Goal: Task Accomplishment & Management: Use online tool/utility

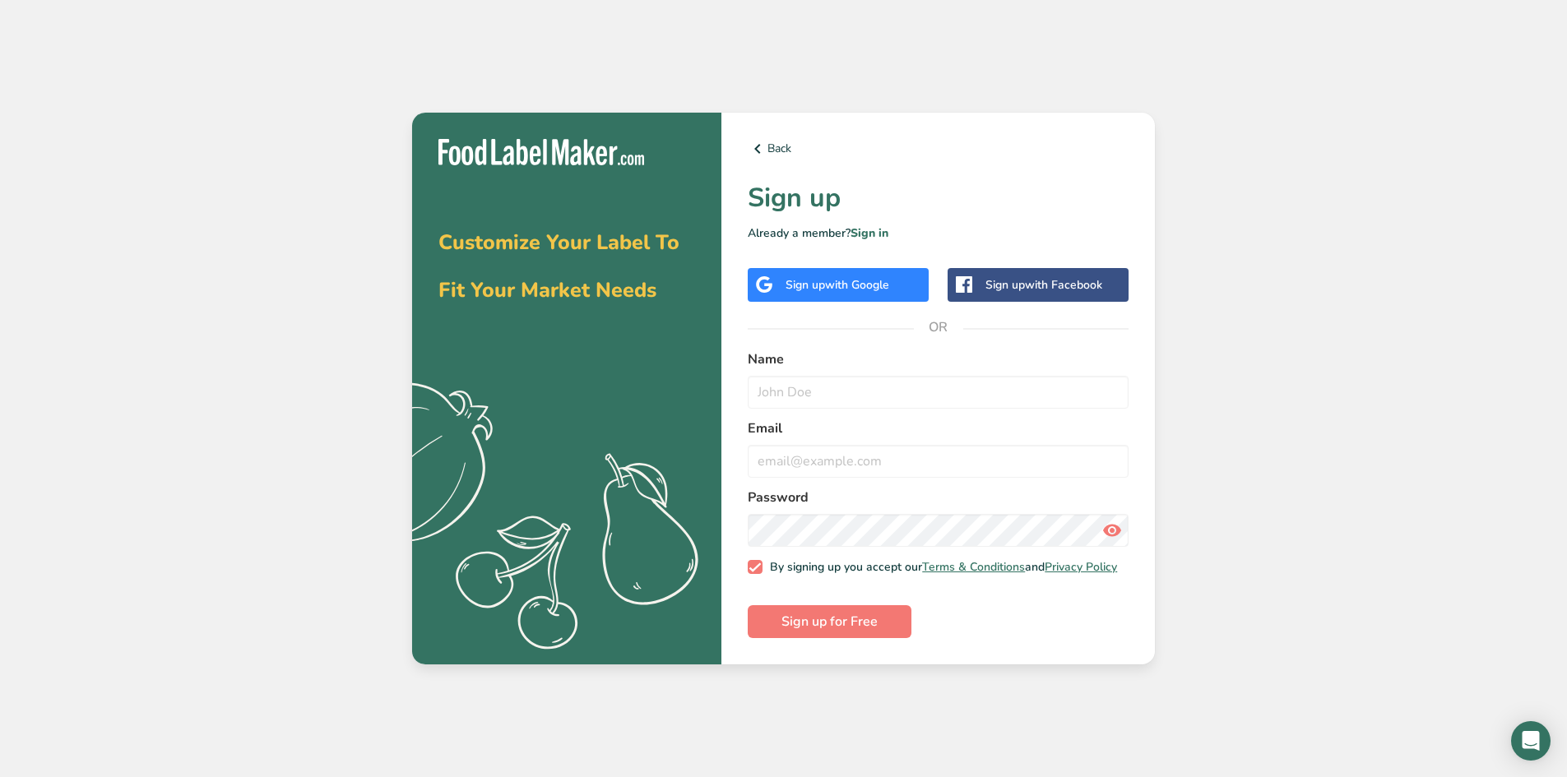
click at [842, 289] on div "Sign up with Google" at bounding box center [838, 285] width 181 height 34
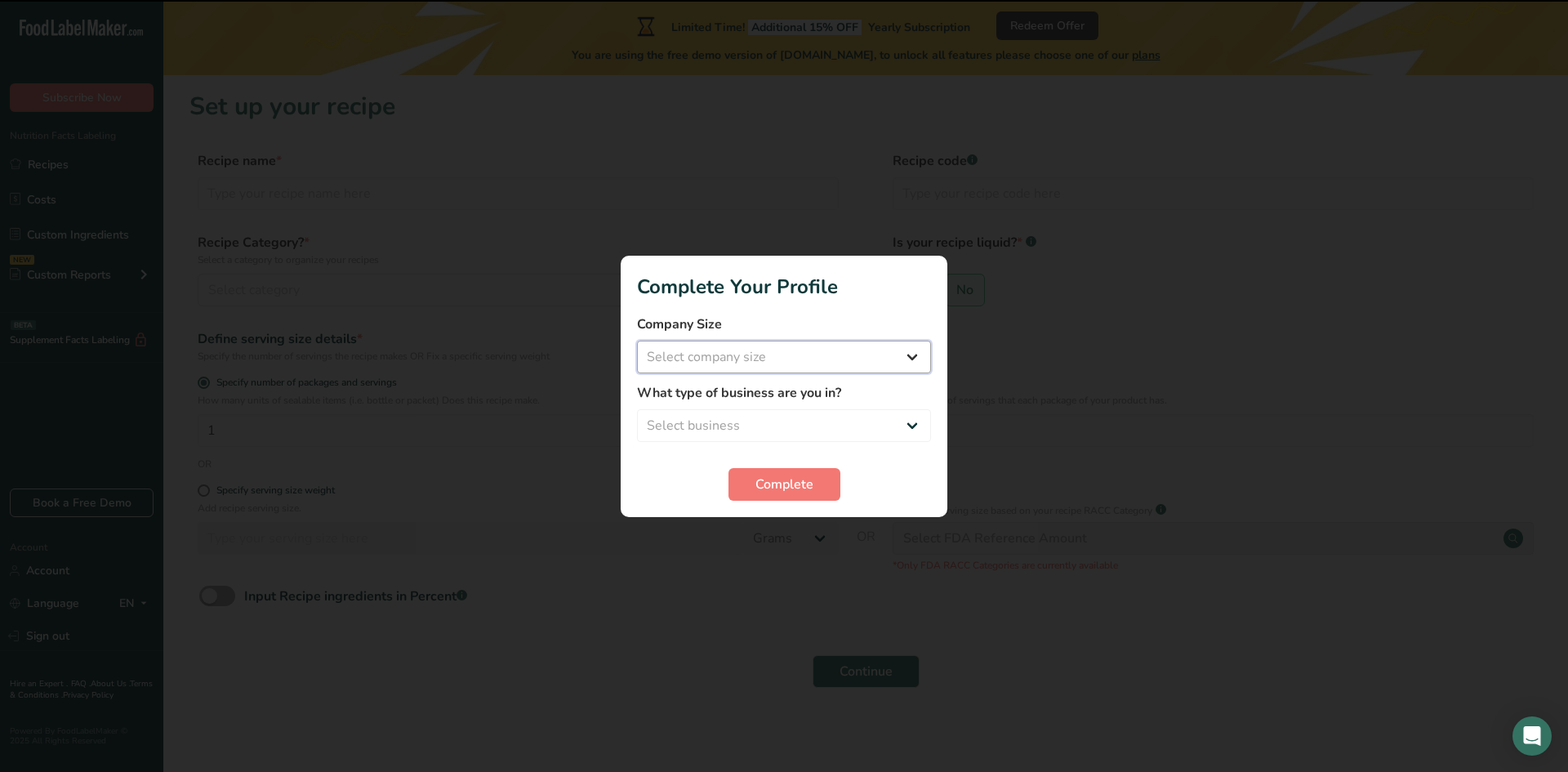
click at [743, 348] on select "Select company size Fewer than 10 Employees 10 to 50 Employees 51 to 500 Employ…" at bounding box center [784, 357] width 294 height 33
select select "1"
click at [638, 341] on select "Select company size Fewer than 10 Employees 10 to 50 Employees 51 to 500 Employ…" at bounding box center [784, 357] width 294 height 33
click at [694, 426] on select "Select business Packaged Food Manufacturer Restaurant & Cafe Bakery Meal Plans …" at bounding box center [784, 425] width 294 height 33
click at [638, 409] on select "Select business Packaged Food Manufacturer Restaurant & Cafe Bakery Meal Plans …" at bounding box center [784, 425] width 294 height 33
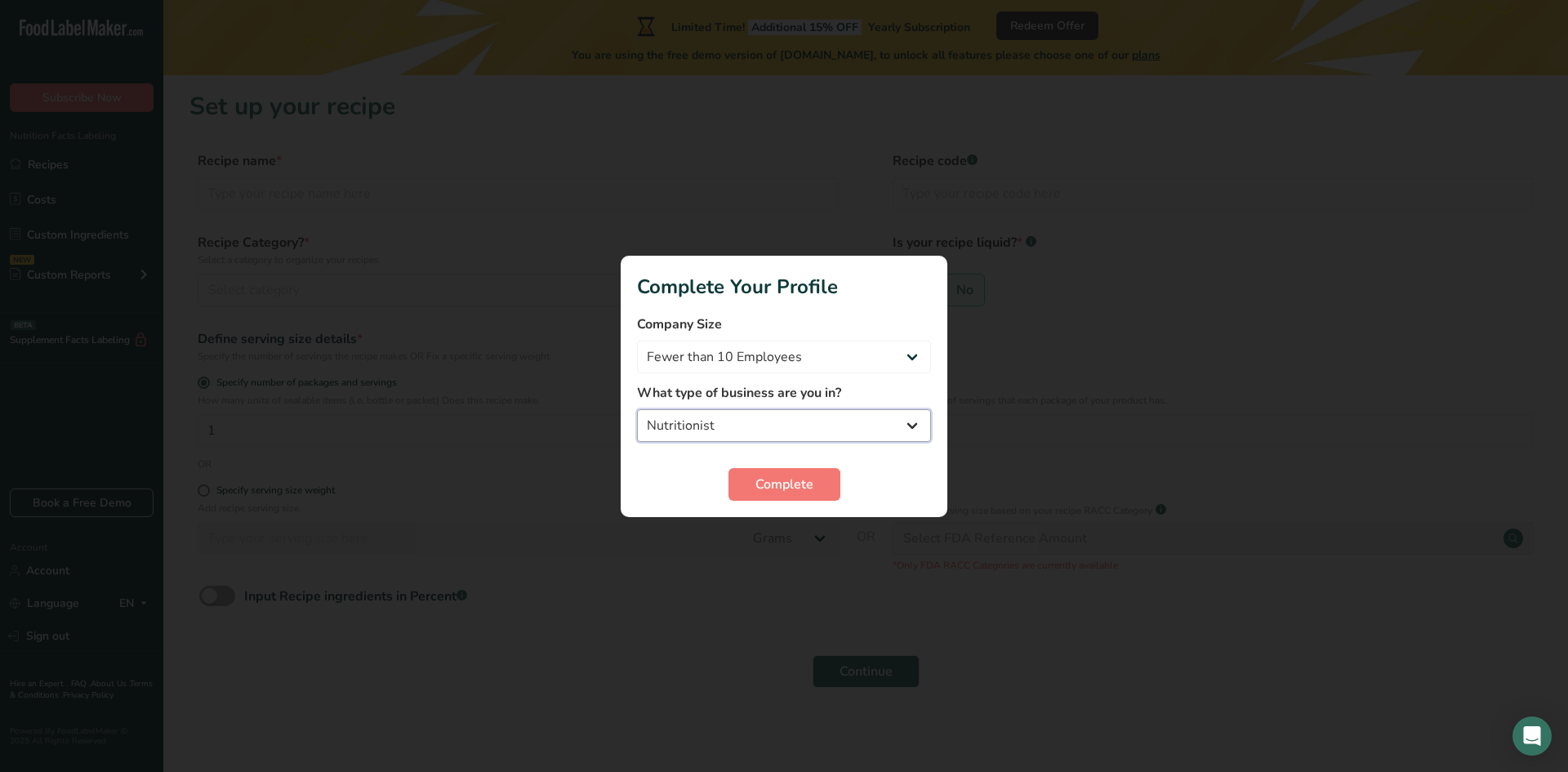
click at [758, 428] on select "Packaged Food Manufacturer Restaurant & Cafe Bakery Meal Plans & Catering Compa…" at bounding box center [784, 425] width 294 height 33
select select "3"
click at [638, 409] on select "Packaged Food Manufacturer Restaurant & Cafe Bakery Meal Plans & Catering Compa…" at bounding box center [784, 425] width 294 height 33
click at [770, 488] on span "Complete" at bounding box center [784, 485] width 58 height 20
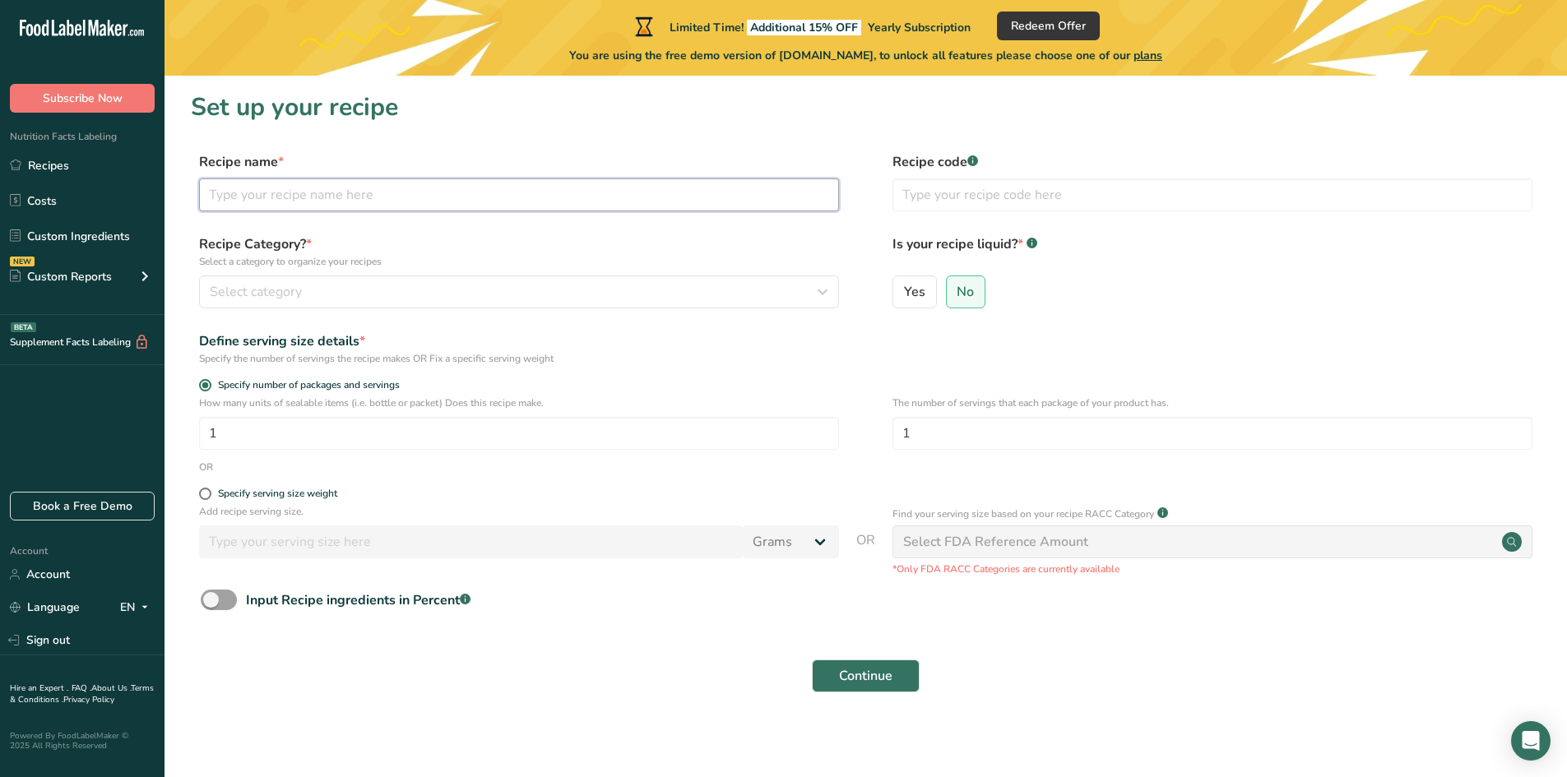
click at [236, 184] on input "text" at bounding box center [519, 195] width 640 height 33
type input "Krunchh Bar"
click at [294, 276] on button "Select category" at bounding box center [519, 292] width 640 height 33
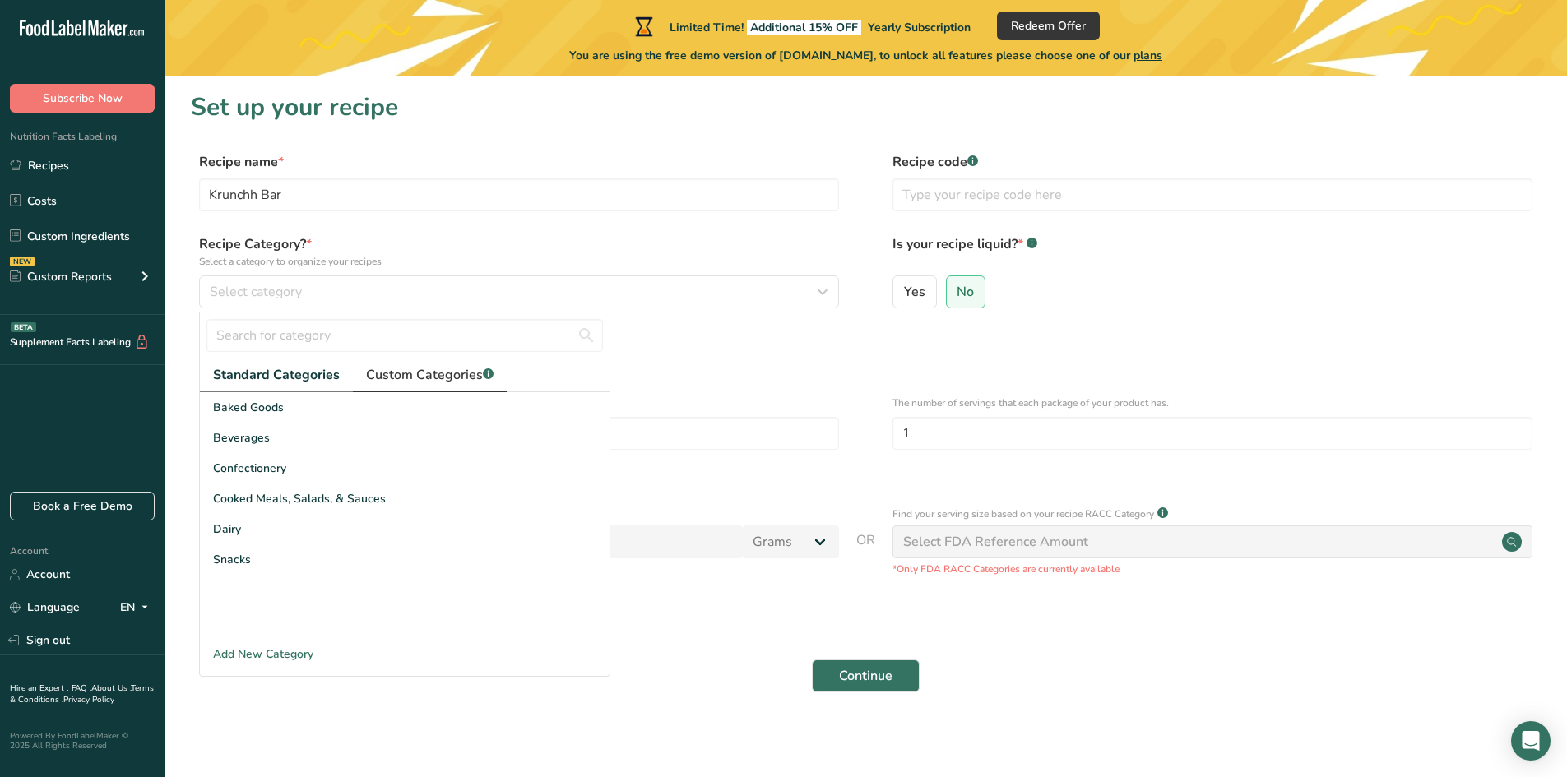
click at [434, 382] on span "Custom Categories .a-a{fill:#347362;}.b-a{fill:#fff;}" at bounding box center [430, 375] width 128 height 20
click at [297, 368] on span "Standard Categories" at bounding box center [275, 375] width 125 height 20
click at [243, 470] on span "Confectionery" at bounding box center [249, 468] width 73 height 17
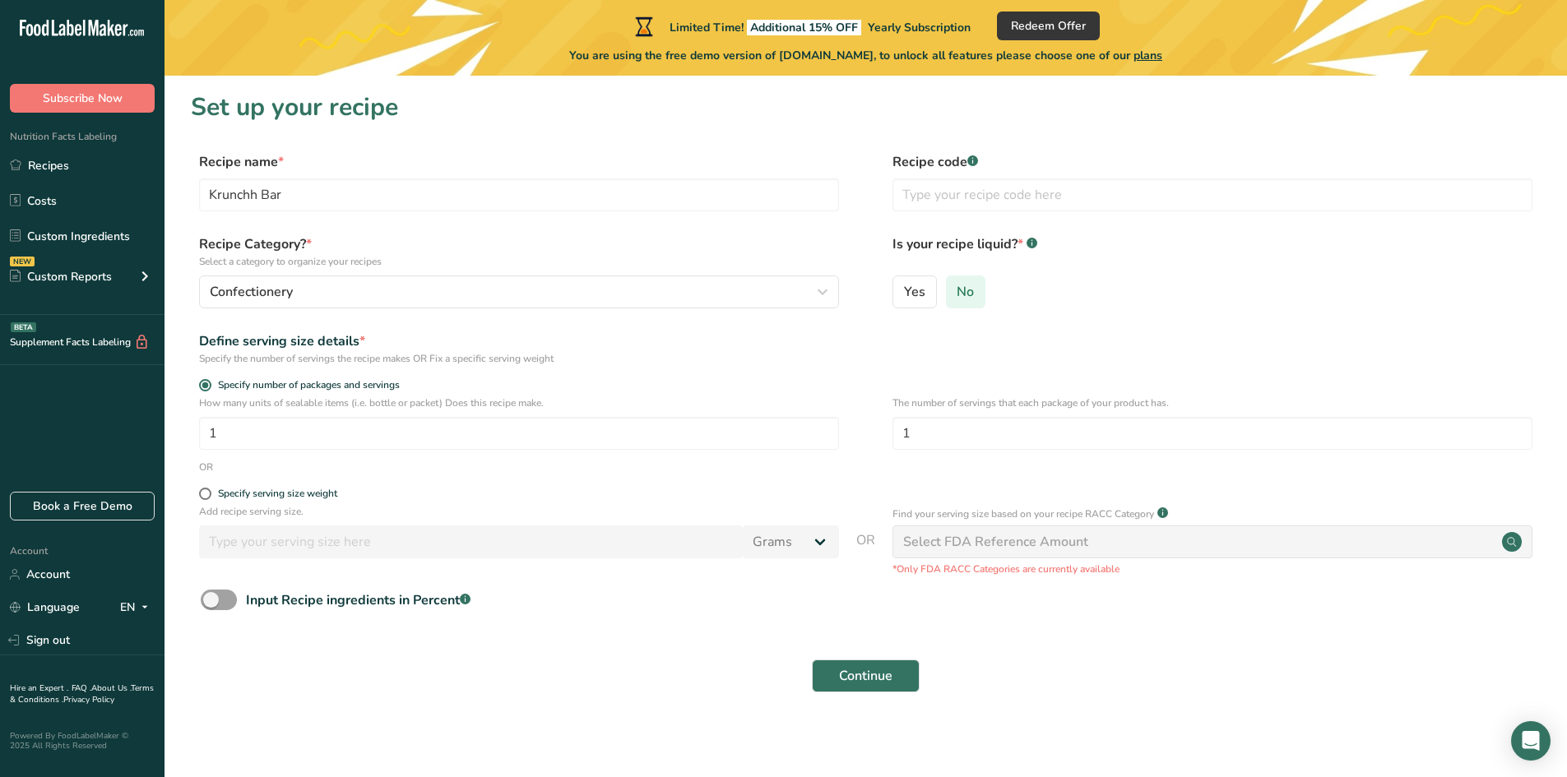
click at [957, 297] on span "No" at bounding box center [965, 292] width 17 height 16
click at [957, 297] on input "No" at bounding box center [952, 291] width 11 height 11
click at [927, 203] on input "text" at bounding box center [1213, 195] width 640 height 33
drag, startPoint x: 216, startPoint y: 361, endPoint x: 489, endPoint y: 359, distance: 273.9
click at [489, 358] on div "Specify the number of servings the recipe makes OR Fix a specific serving weight" at bounding box center [519, 358] width 640 height 15
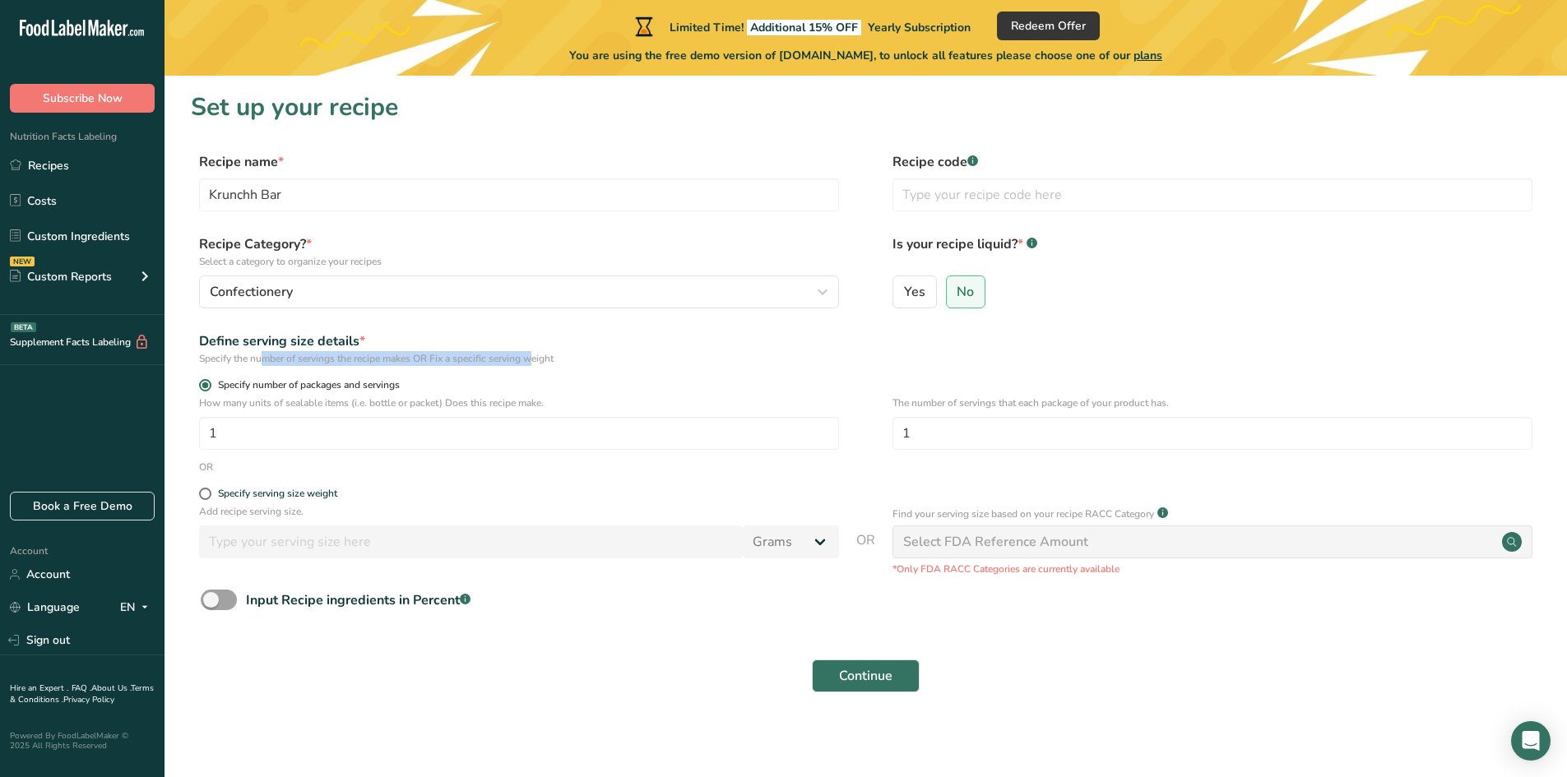
click at [265, 386] on span "Specify number of packages and servings" at bounding box center [305, 385] width 188 height 12
click at [210, 386] on input "Specify number of packages and servings" at bounding box center [204, 385] width 11 height 11
drag, startPoint x: 225, startPoint y: 433, endPoint x: 197, endPoint y: 433, distance: 27.1
click at [197, 433] on div "How many units of sealable items (i.e. bottle or packet) Does this recipe make.…" at bounding box center [866, 428] width 1350 height 64
type input "5"
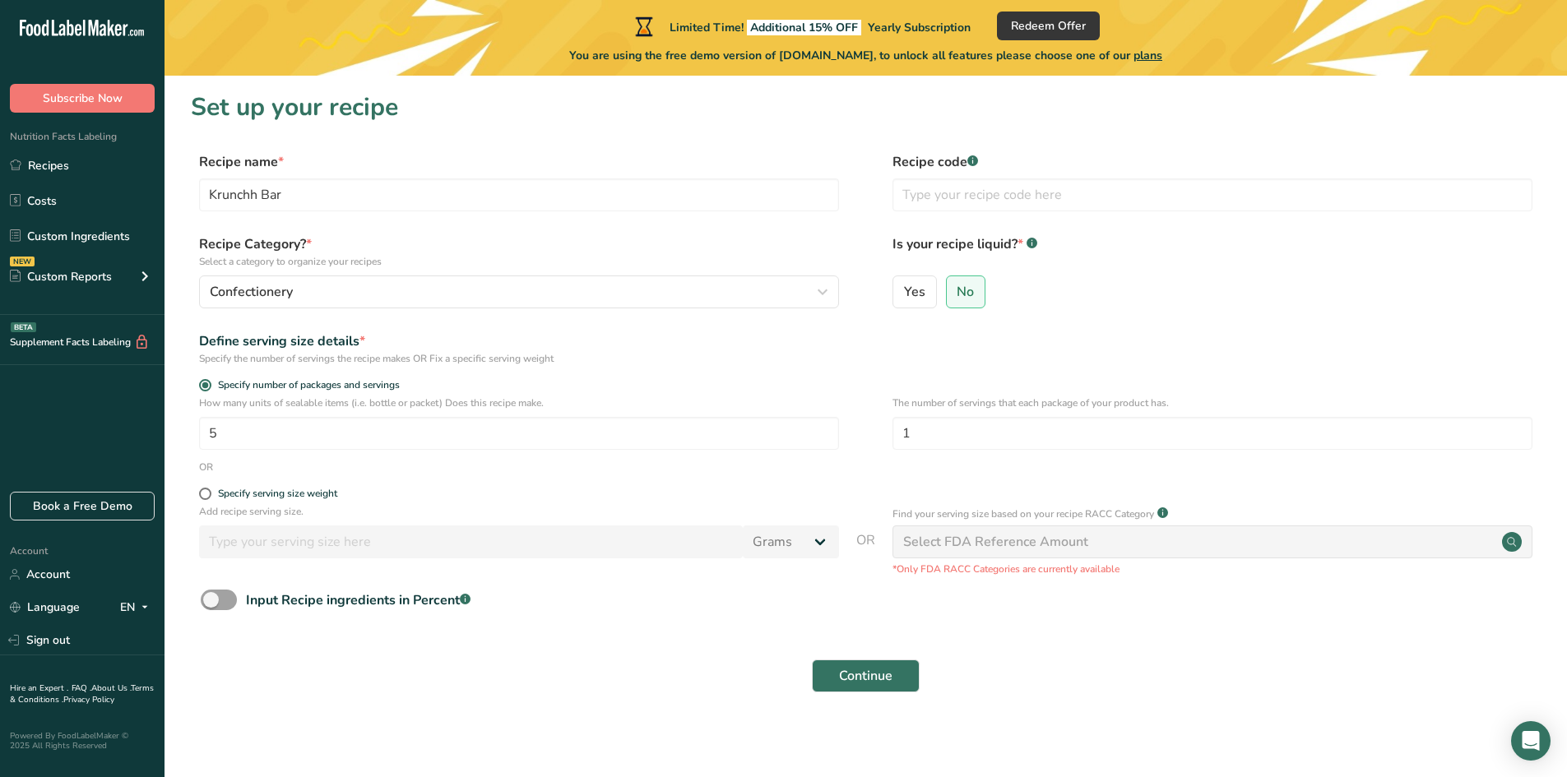
click at [814, 353] on div "Specify the number of servings the recipe makes OR Fix a specific serving weight" at bounding box center [519, 358] width 640 height 15
drag, startPoint x: 905, startPoint y: 400, endPoint x: 1142, endPoint y: 411, distance: 237.2
click at [1180, 409] on p "The number of servings that each package of your product has." at bounding box center [1213, 403] width 640 height 15
drag, startPoint x: 252, startPoint y: 429, endPoint x: 182, endPoint y: 424, distance: 70.1
click at [182, 424] on section "Set up your recipe Recipe name * Krunchh Bar Recipe code .a-a{fill:#347362;}.b-…" at bounding box center [866, 402] width 1403 height 653
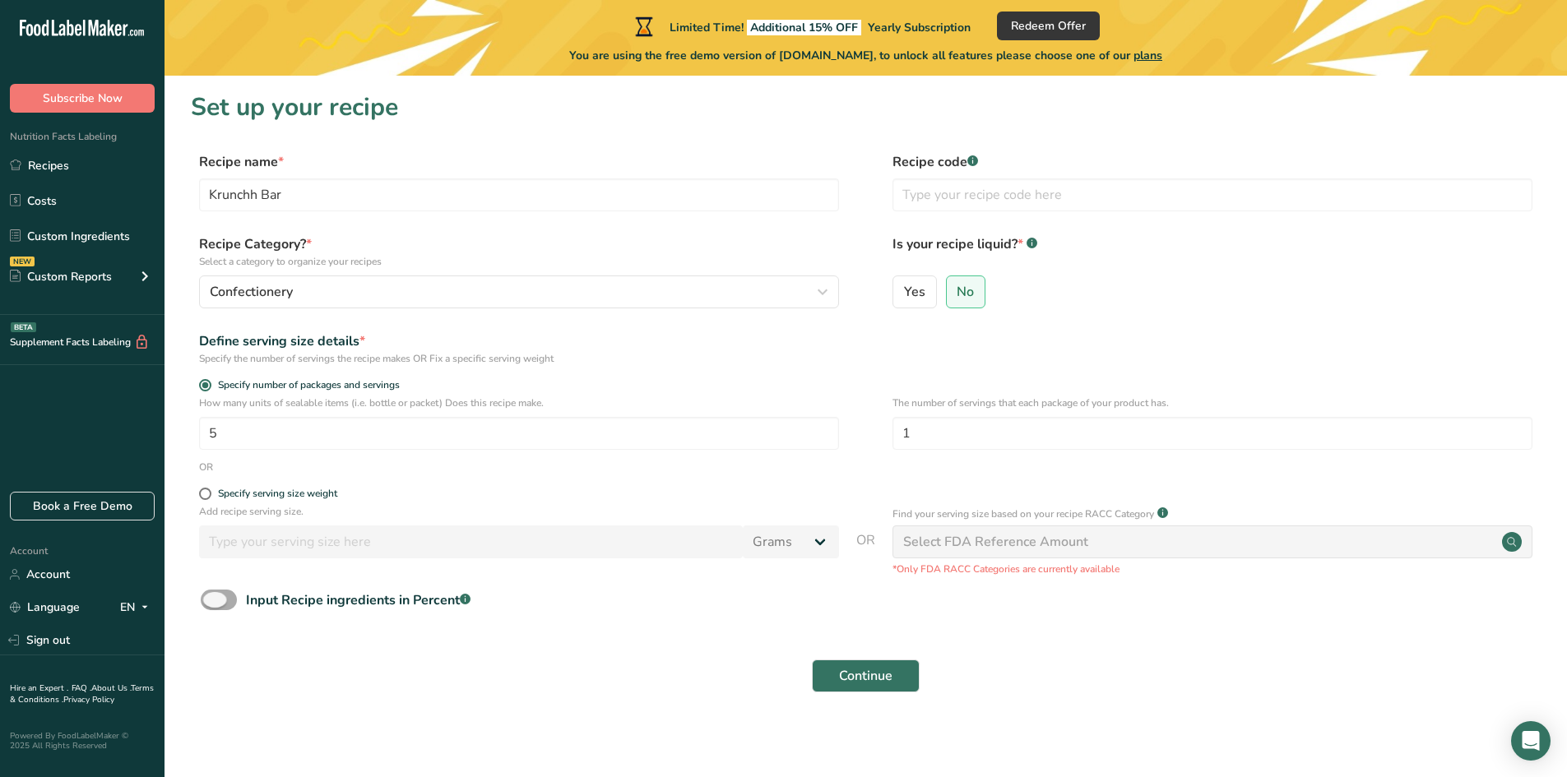
click at [260, 603] on div "Input Recipe ingredients in Percent .a-a{fill:#347362;}.b-a{fill:#fff;}" at bounding box center [358, 601] width 225 height 20
click at [211, 603] on input "Input Recipe ingredients in Percent .a-a{fill:#347362;}.b-a{fill:#fff;}" at bounding box center [206, 600] width 11 height 11
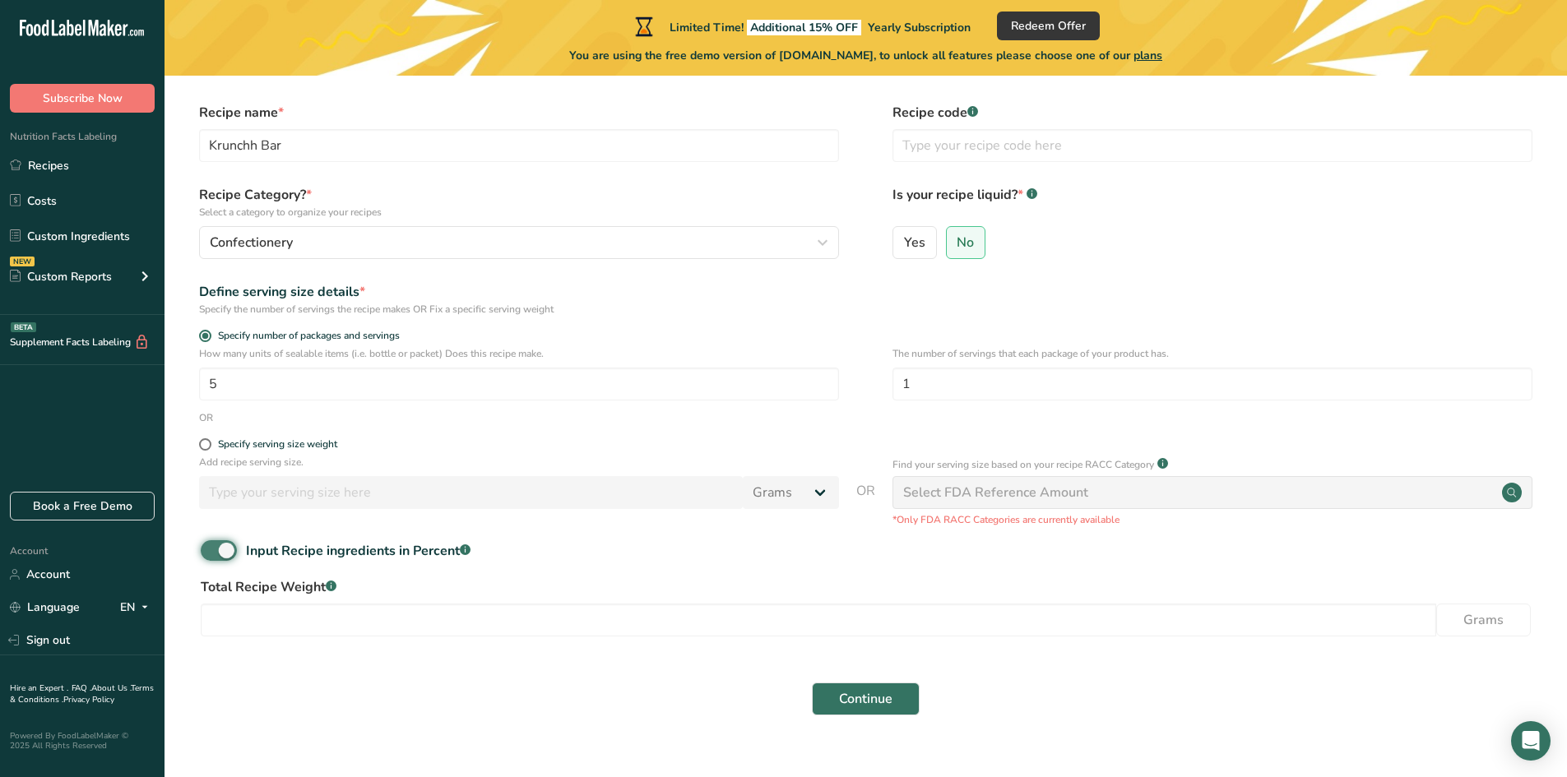
scroll to position [77, 0]
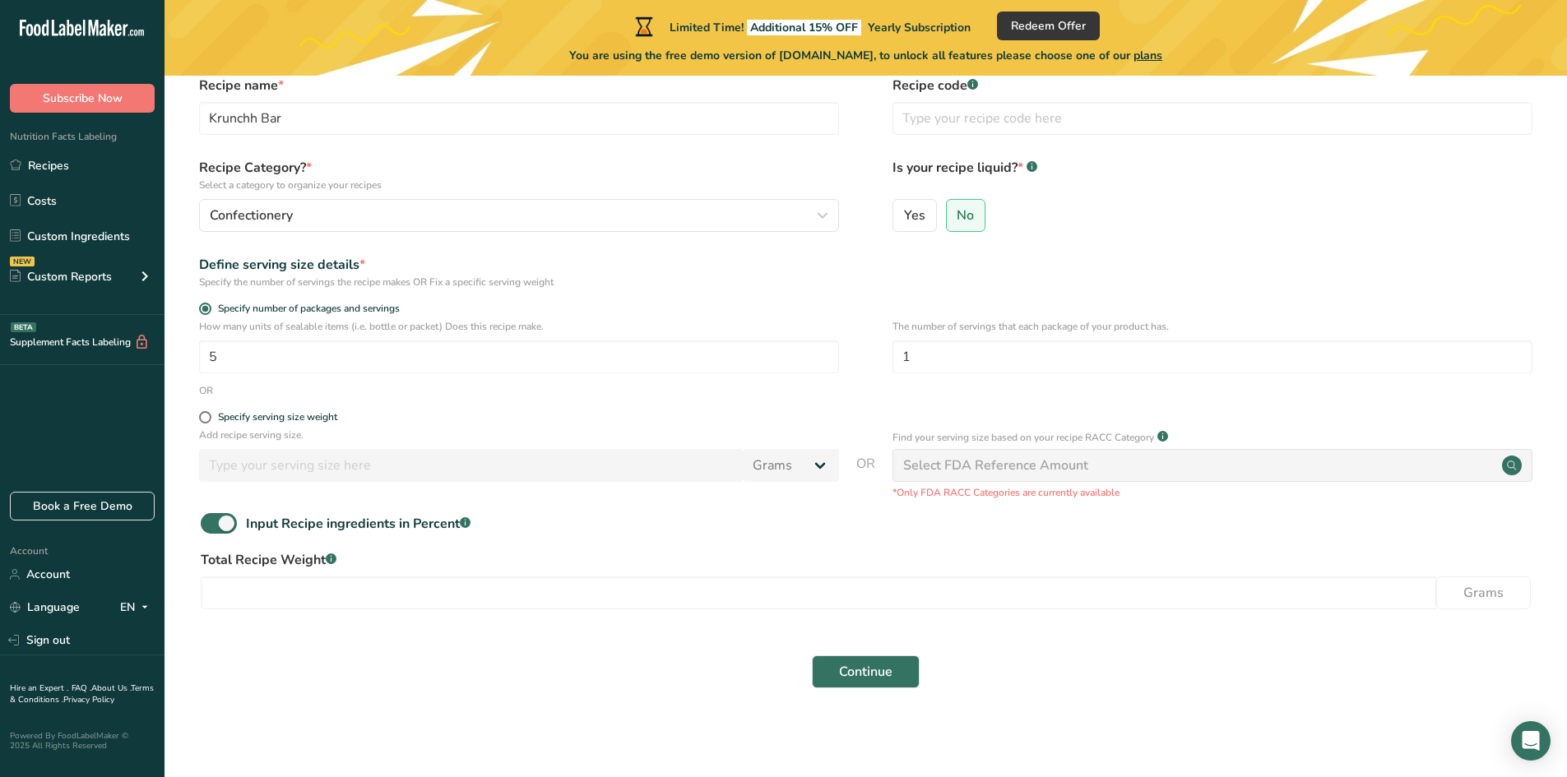
click at [289, 538] on div "Input Recipe ingredients in Percent .a-a{fill:#347362;}.b-a{fill:#fff;}" at bounding box center [866, 530] width 1350 height 34
click at [230, 520] on span at bounding box center [219, 523] width 36 height 21
click at [211, 520] on input "Input Recipe ingredients in Percent .a-a{fill:#347362;}.b-a{fill:#fff;}" at bounding box center [206, 523] width 11 height 11
checkbox input "false"
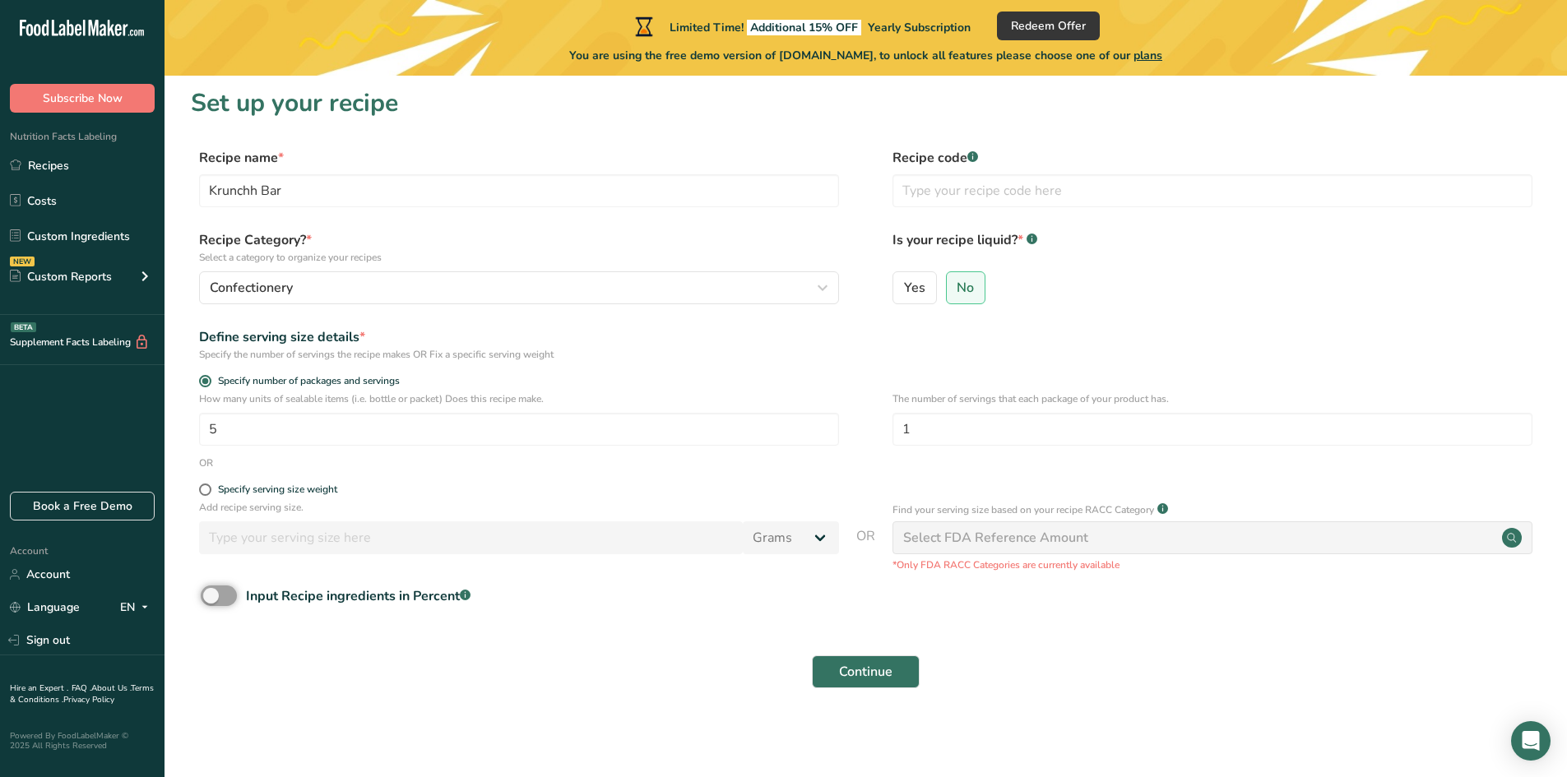
scroll to position [4, 0]
click at [844, 670] on span "Continue" at bounding box center [865, 672] width 53 height 20
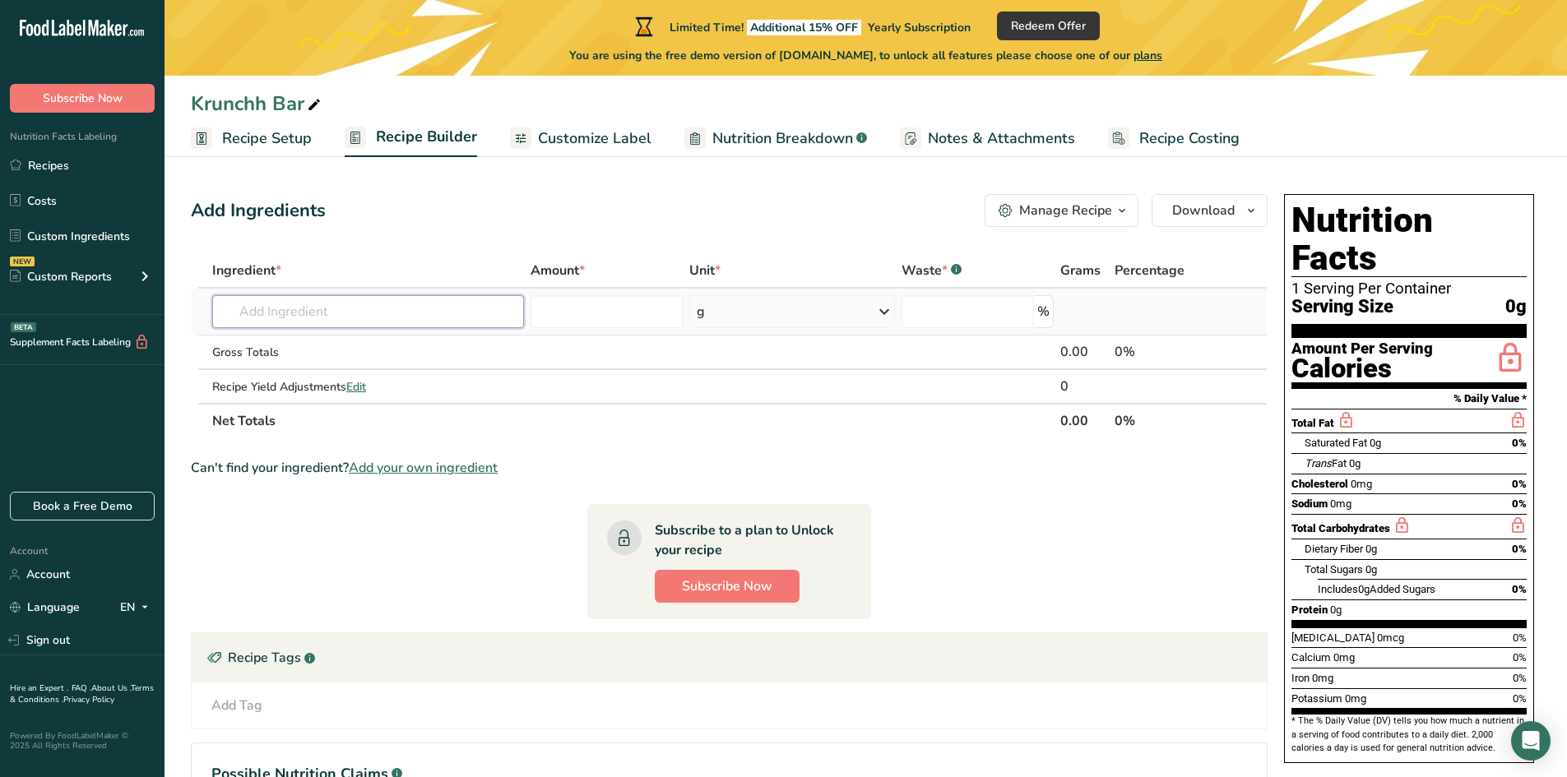
click at [361, 313] on input "text" at bounding box center [368, 311] width 312 height 33
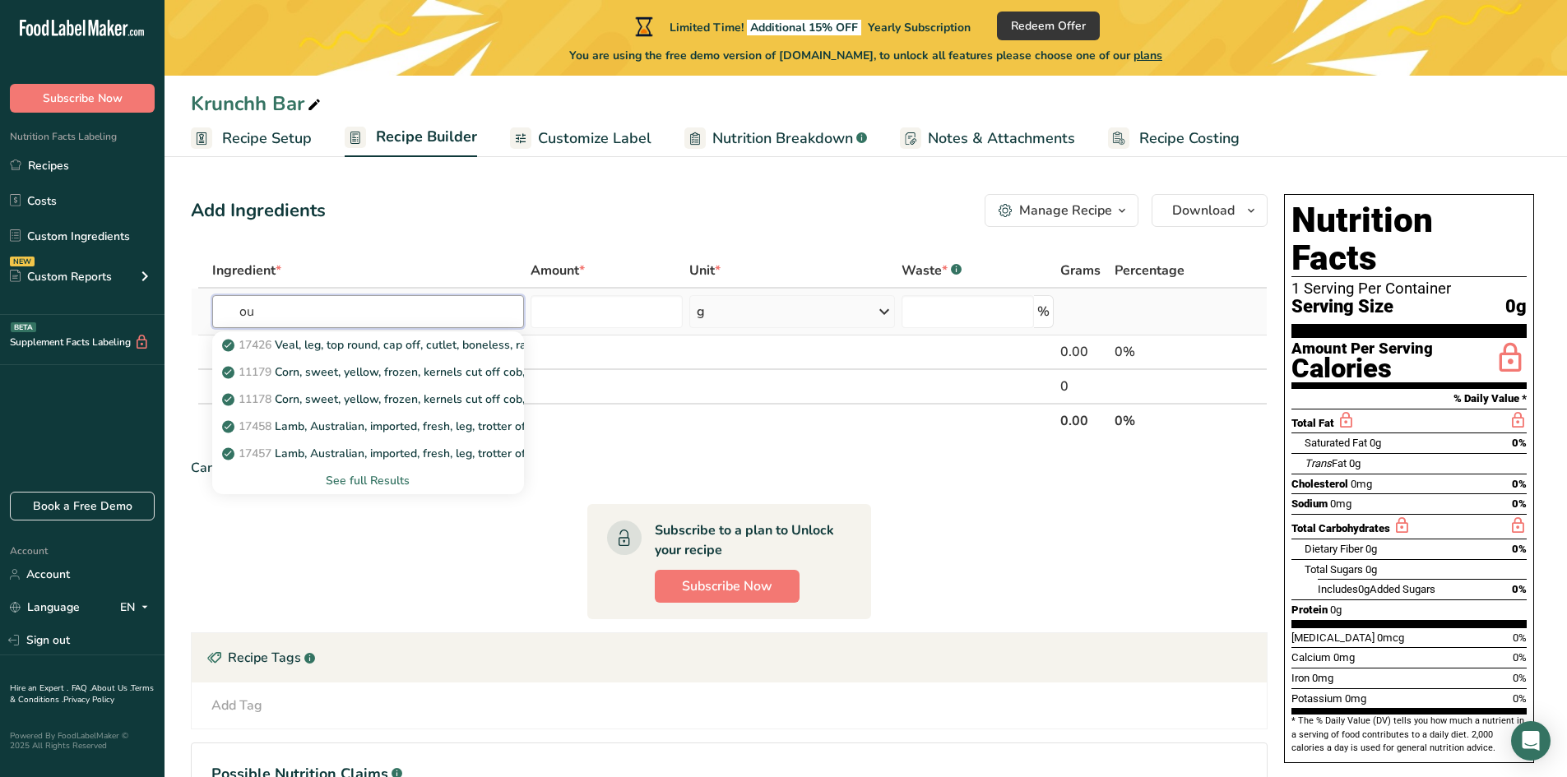
type input "o"
type input "desicated coco"
click at [340, 395] on p "12114 Nuts, coconut meat, dried (desiccated), toasted" at bounding box center [374, 399] width 299 height 17
type input "Nuts, coconut meat, dried (desiccated), toasted"
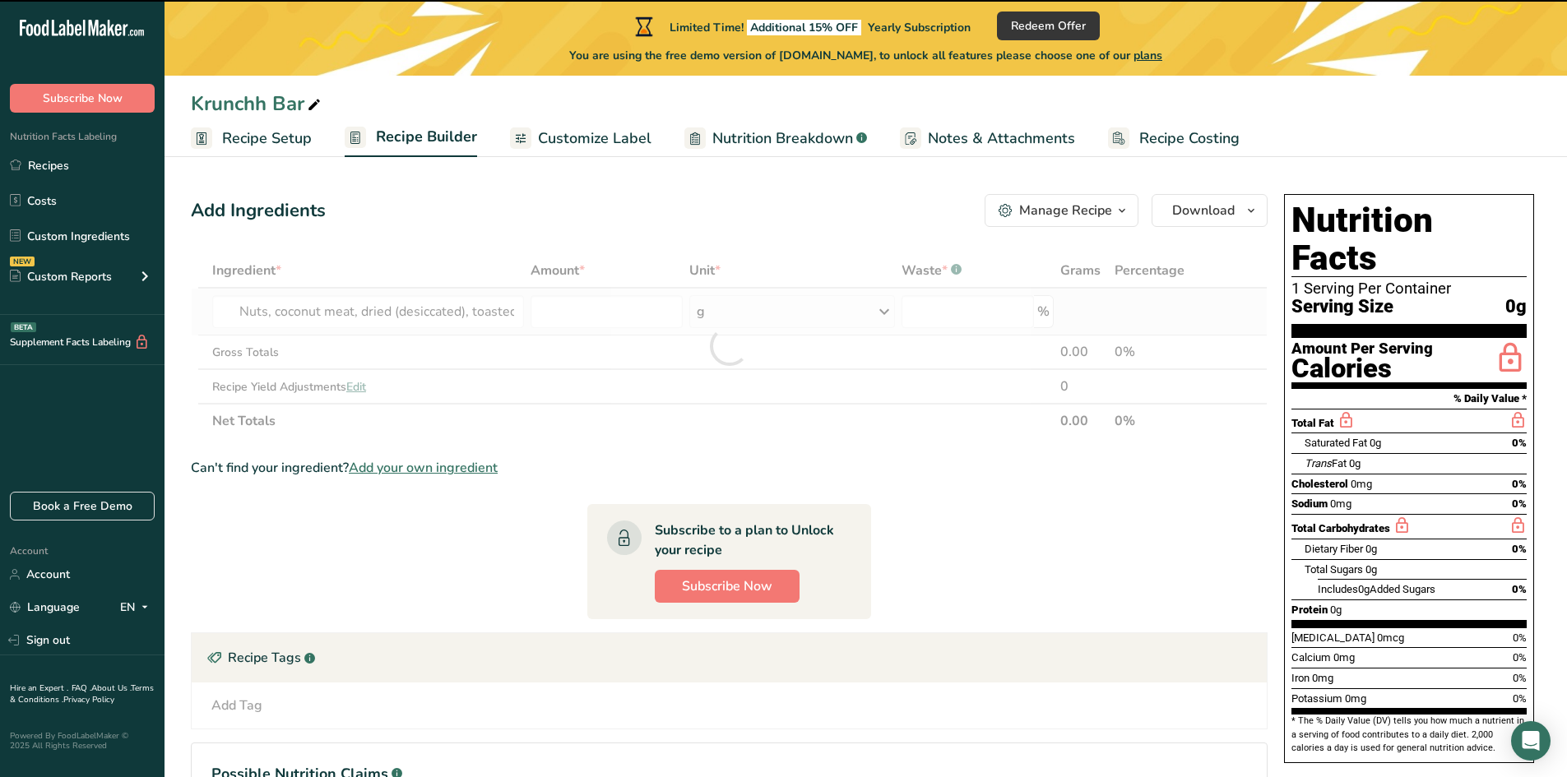
type input "0"
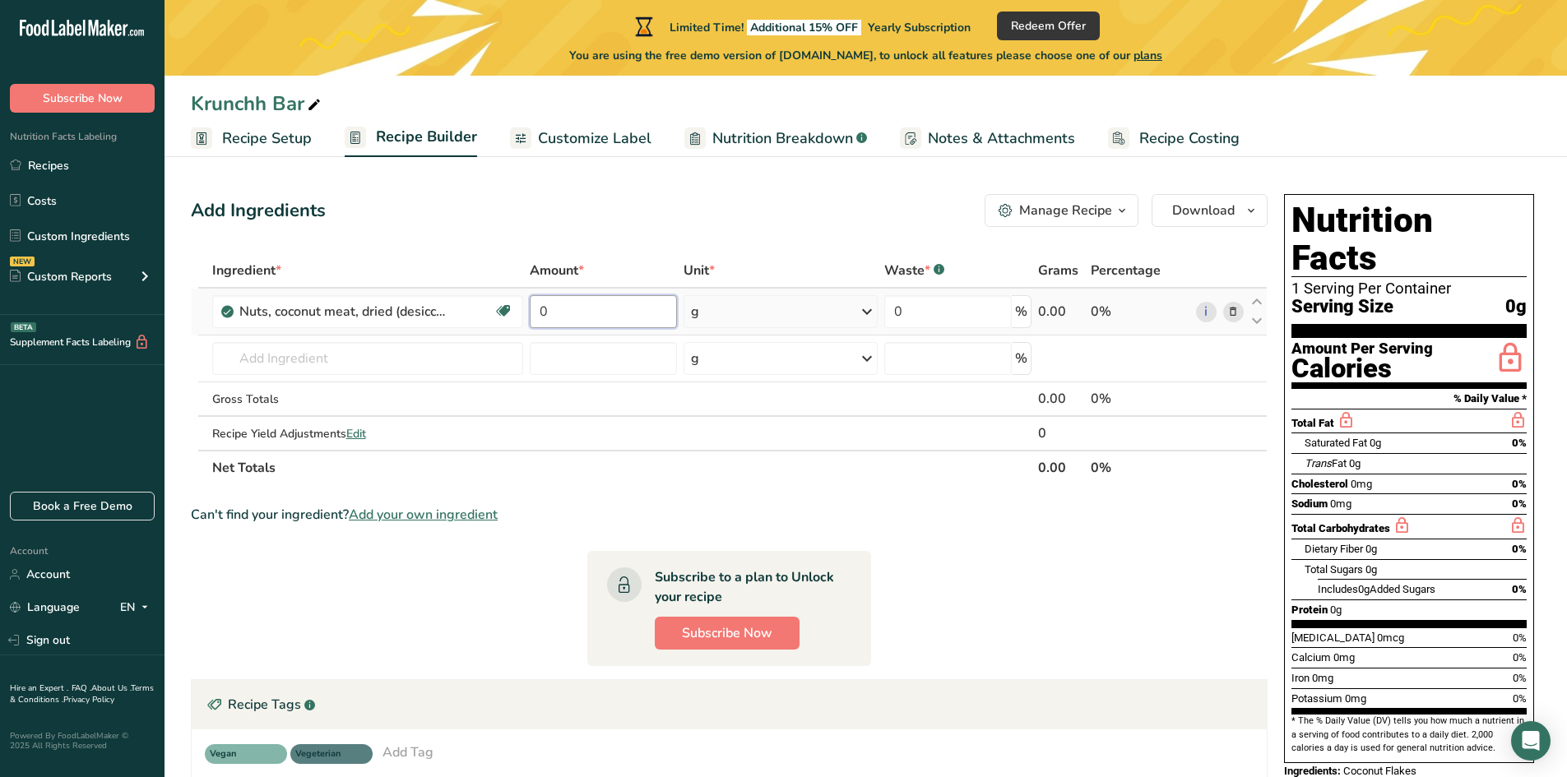
click at [583, 308] on input "0" at bounding box center [603, 311] width 146 height 33
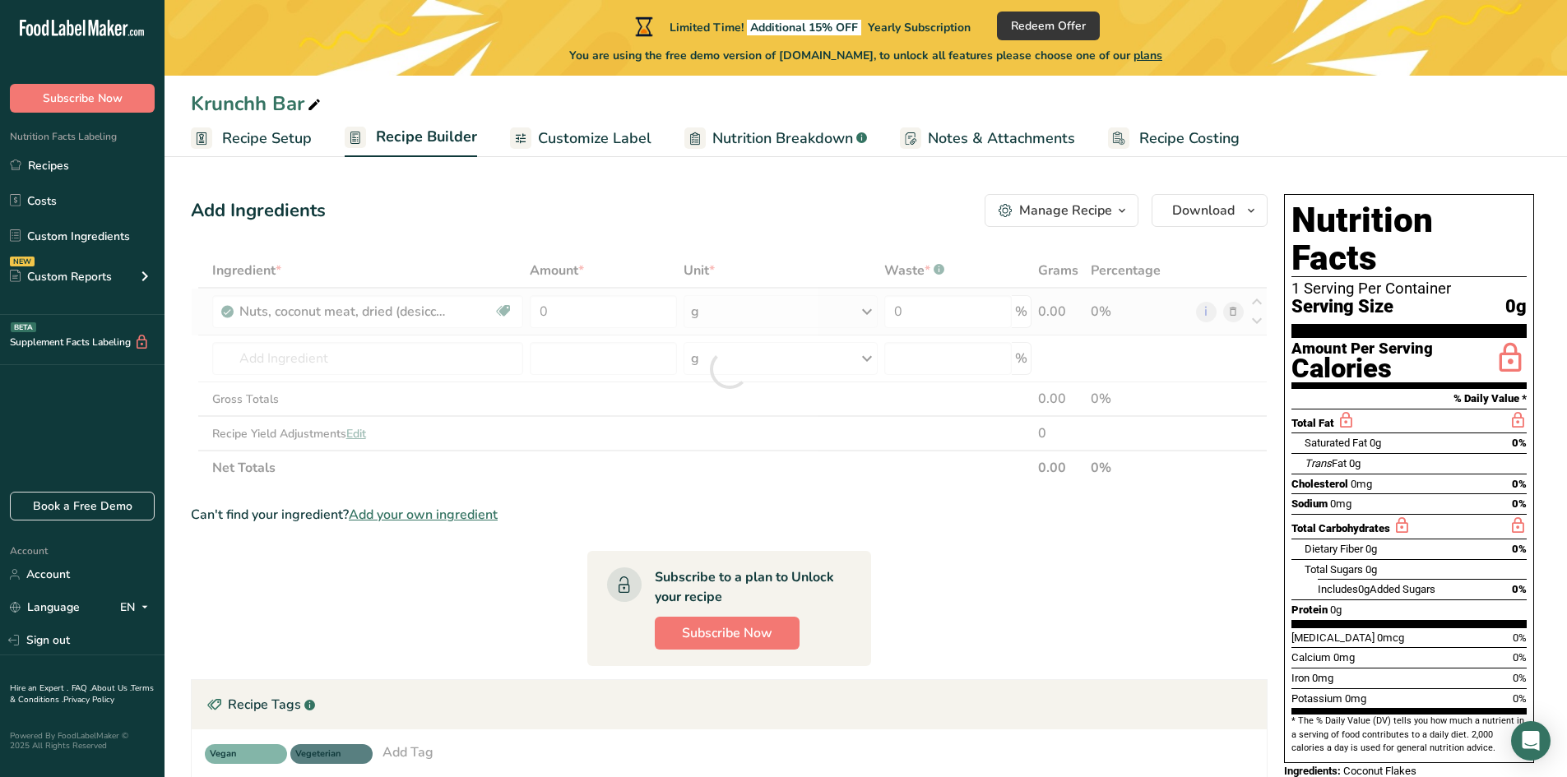
click at [756, 308] on div "Ingredient * Amount * Unit * Waste * .a-a{fill:#347362;}.b-a{fill:#fff;} Grams …" at bounding box center [729, 369] width 1077 height 232
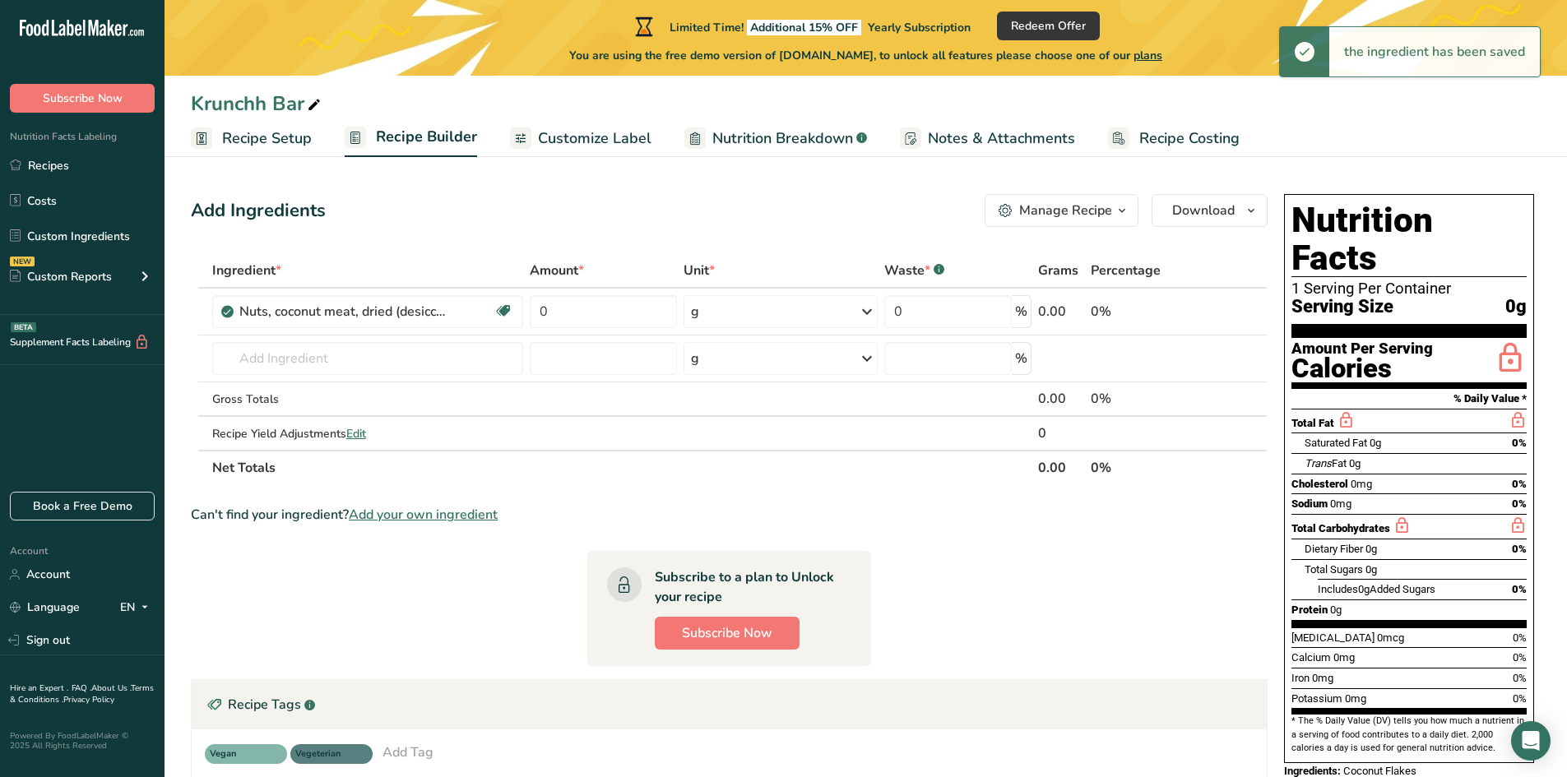
click at [864, 313] on icon at bounding box center [867, 312] width 20 height 30
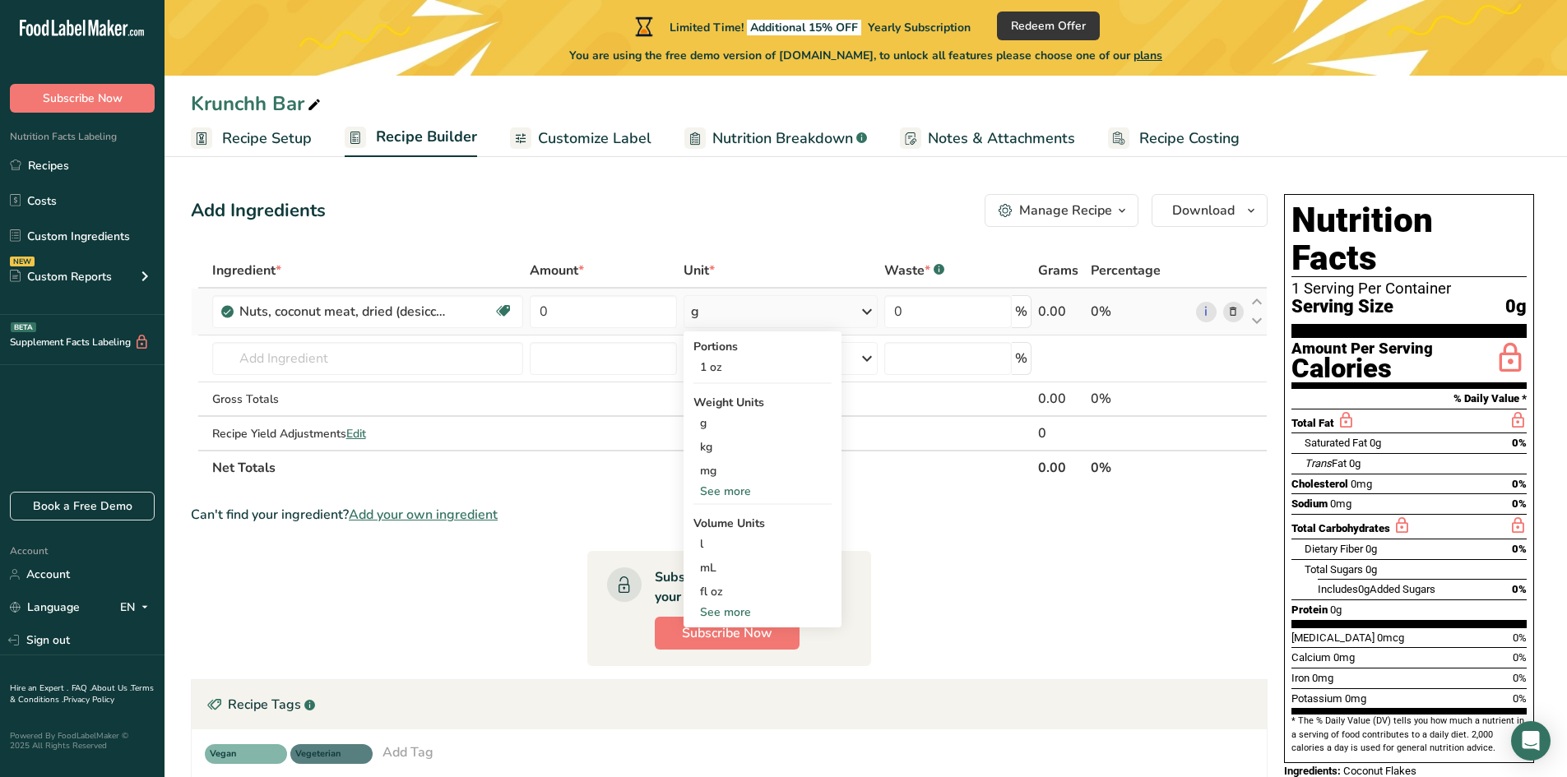
click at [729, 489] on div "See more" at bounding box center [762, 491] width 138 height 17
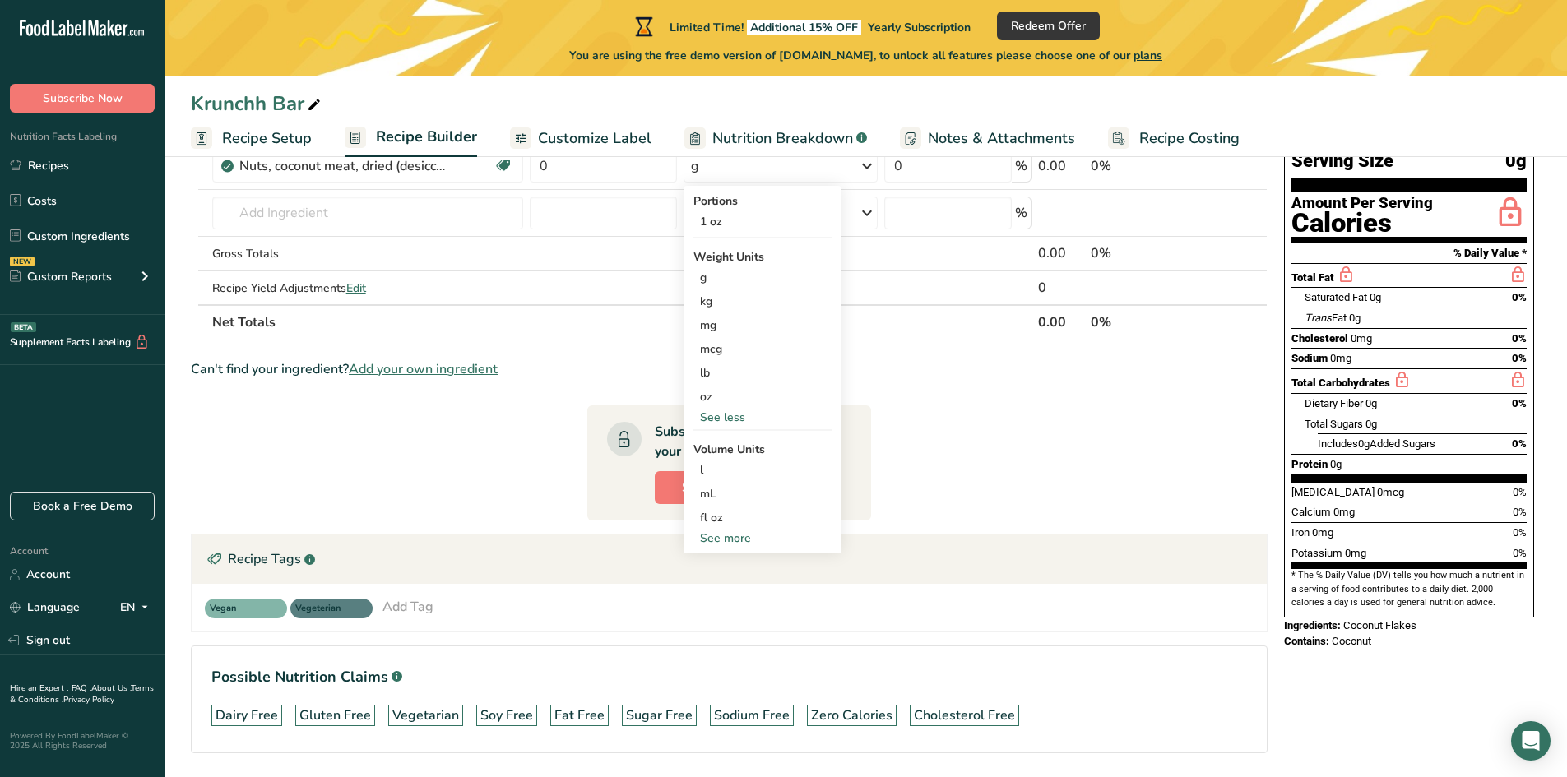
scroll to position [165, 0]
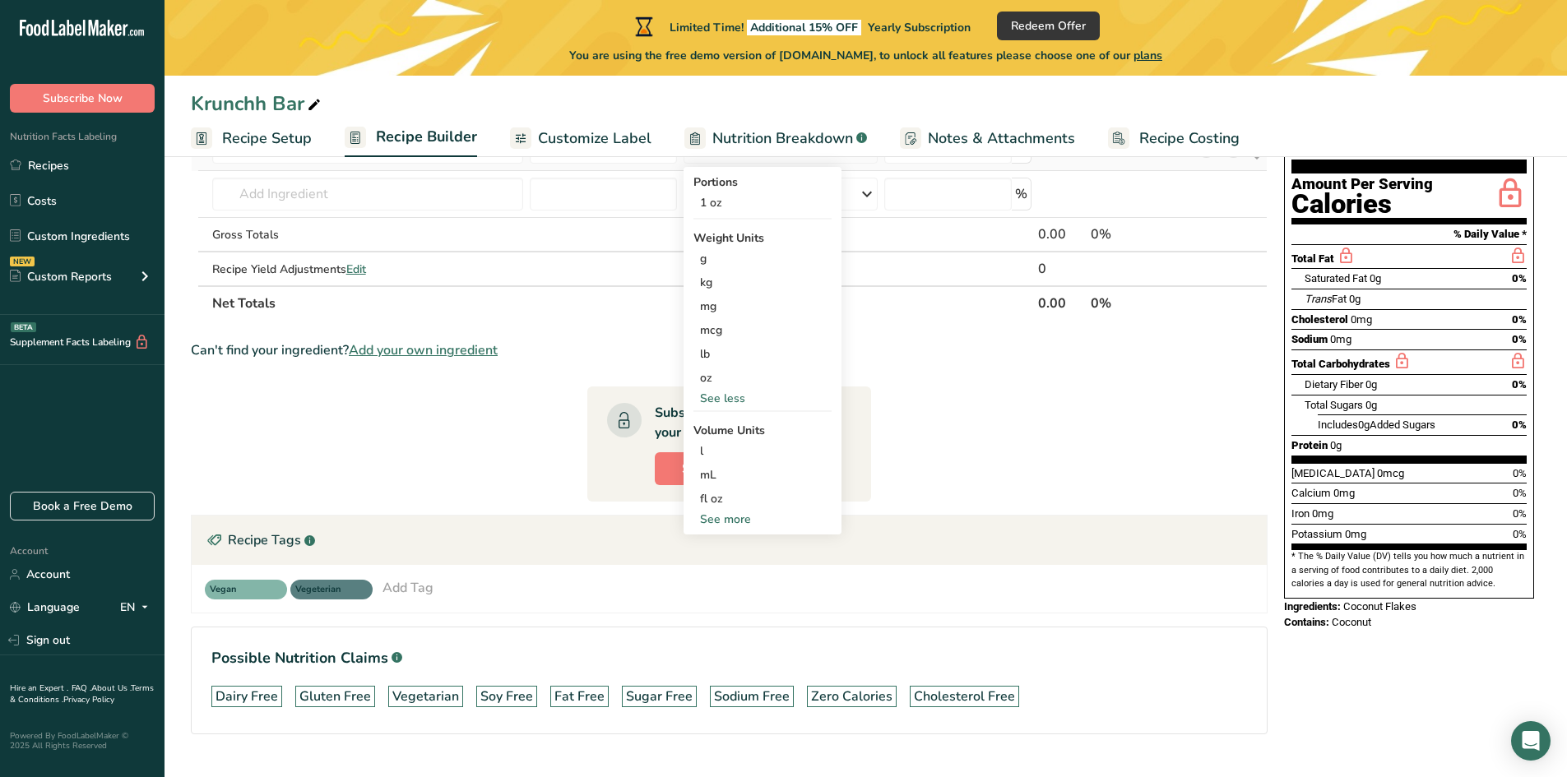
click at [723, 521] on div "See more" at bounding box center [762, 519] width 138 height 17
click at [713, 570] on div "cup" at bounding box center [762, 570] width 125 height 17
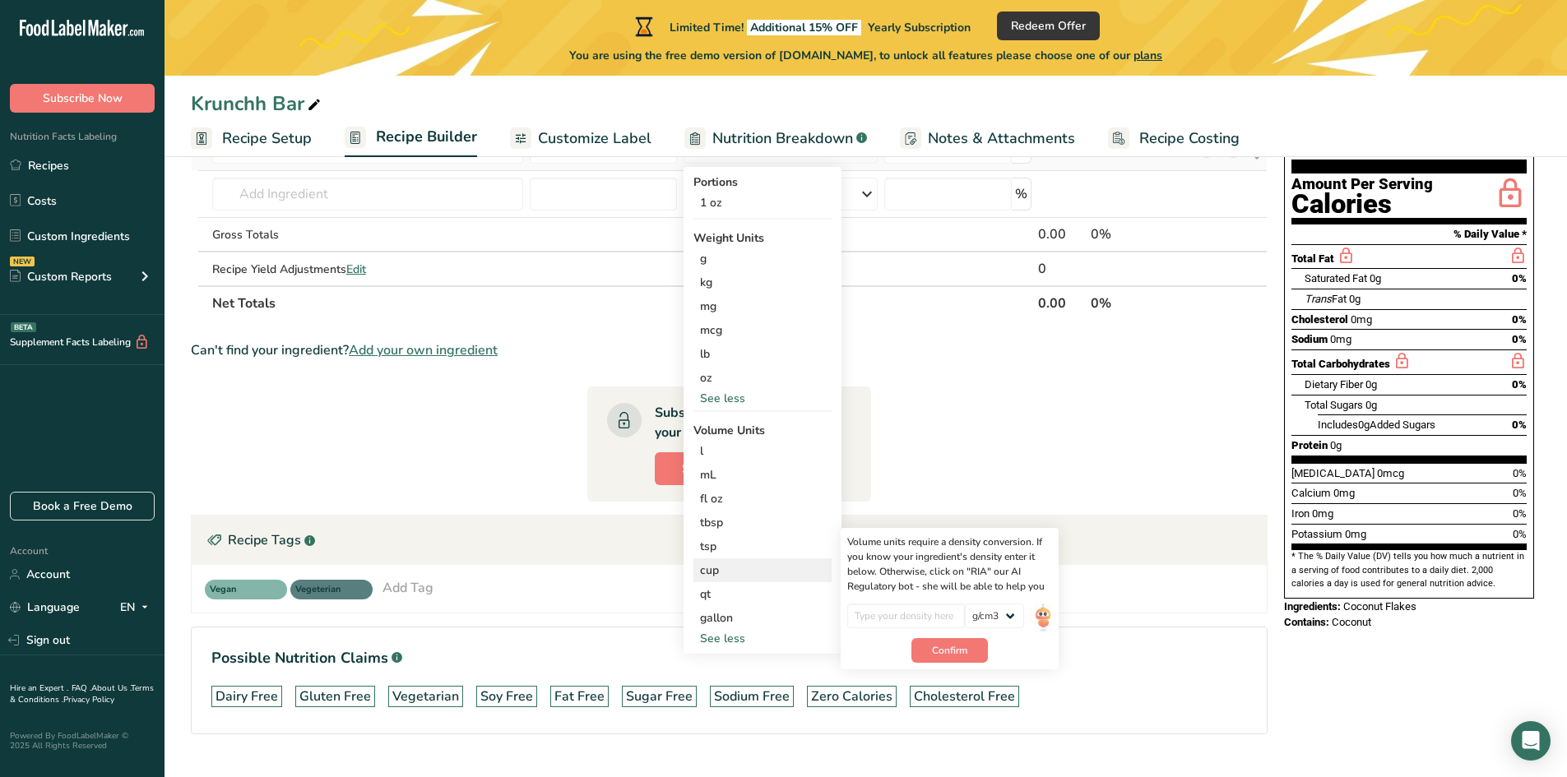
click at [711, 565] on div "cup" at bounding box center [762, 570] width 125 height 17
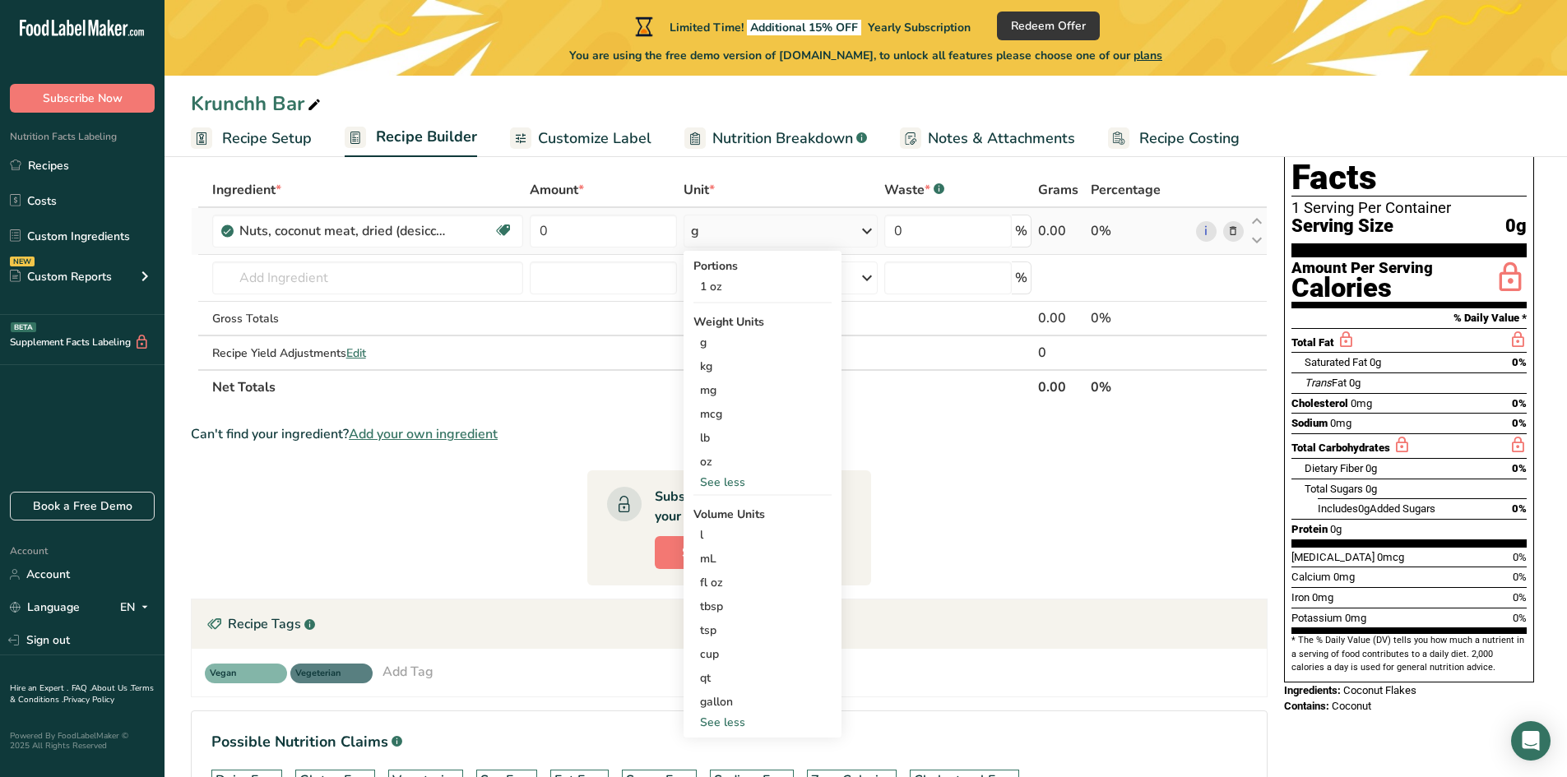
scroll to position [201, 0]
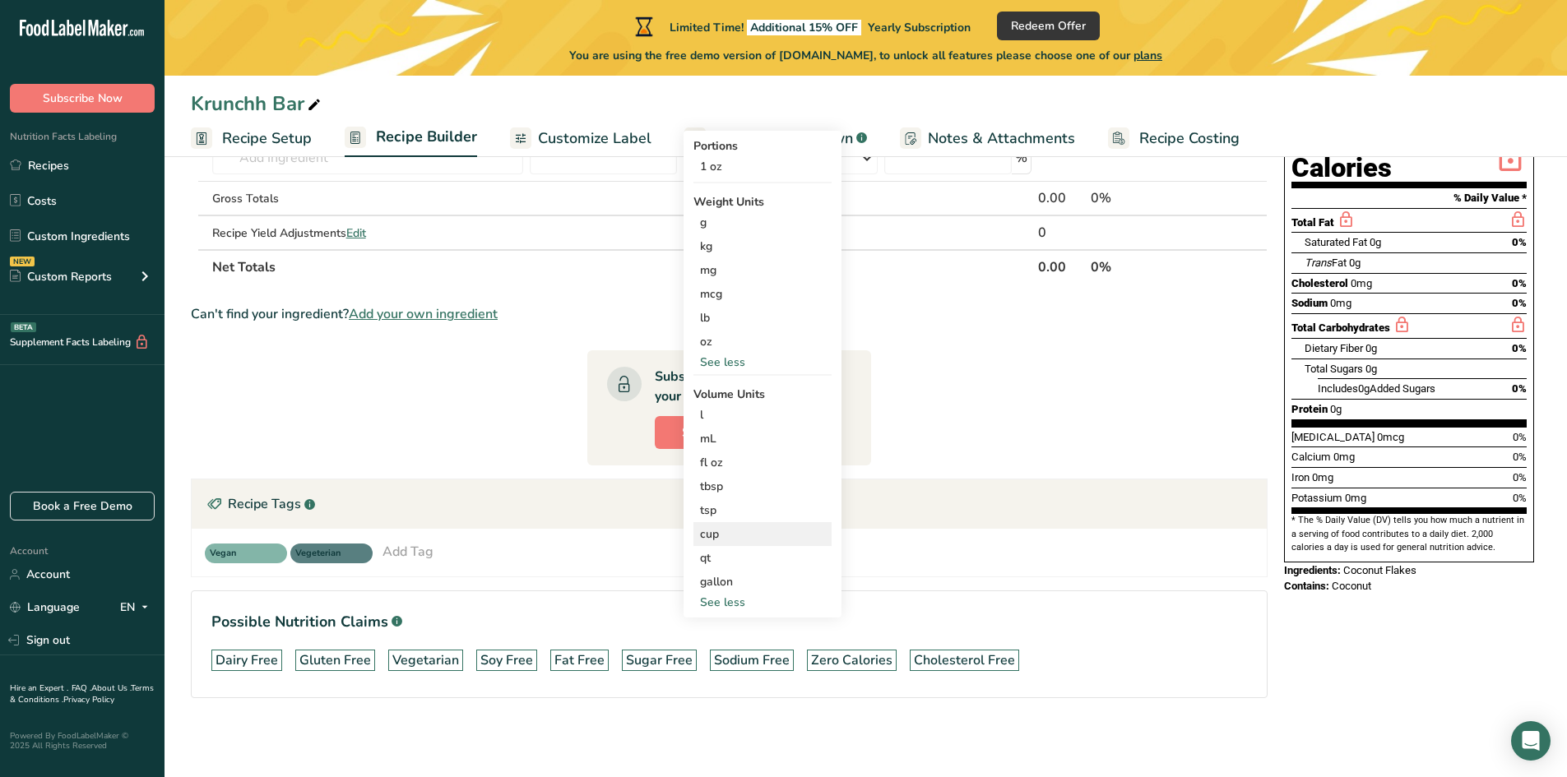
click at [713, 527] on div "cup" at bounding box center [762, 534] width 125 height 17
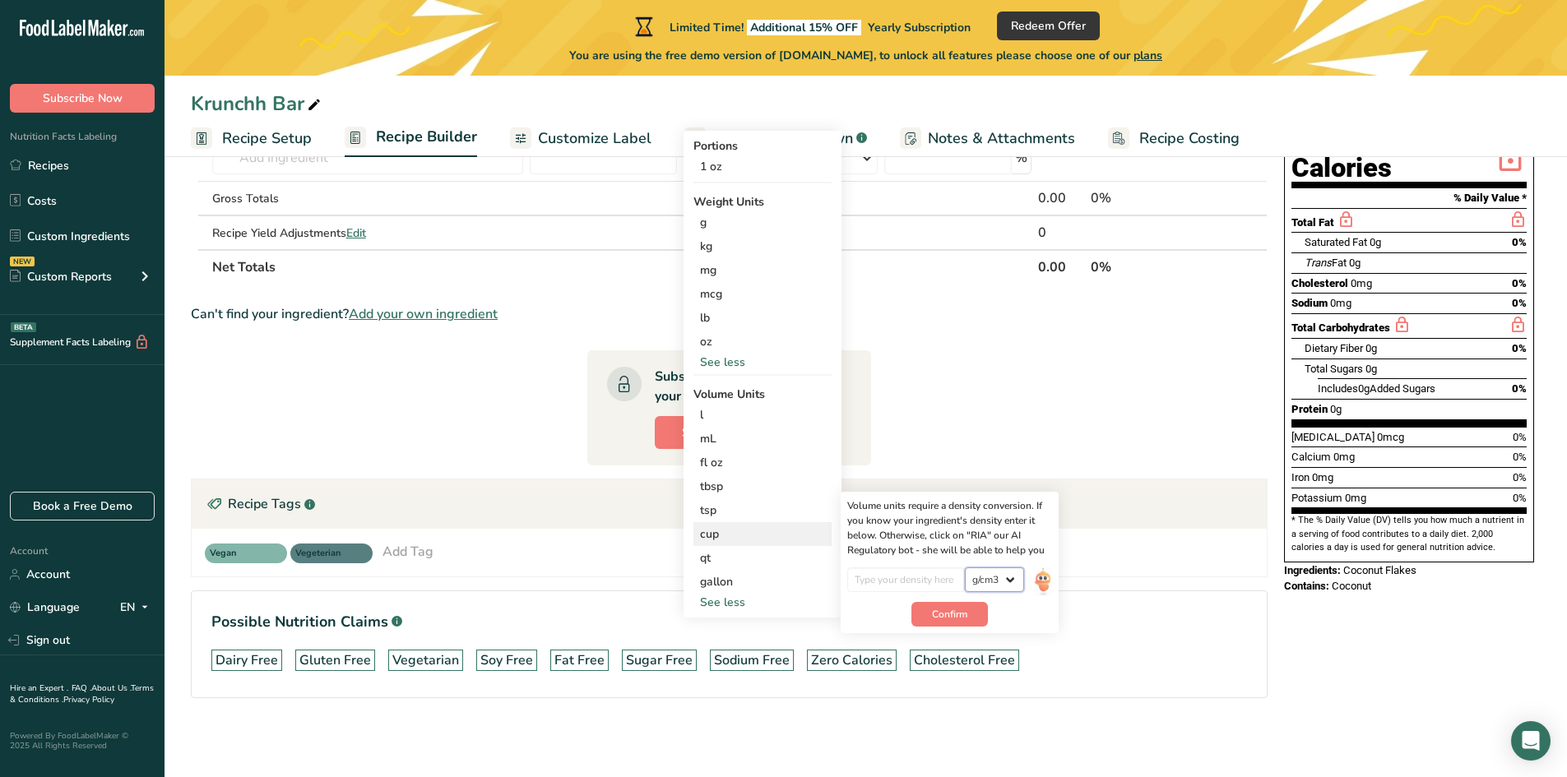
click at [1012, 578] on select "lb/ft3 g/cm3" at bounding box center [994, 580] width 59 height 25
click at [1043, 579] on img at bounding box center [1043, 582] width 18 height 29
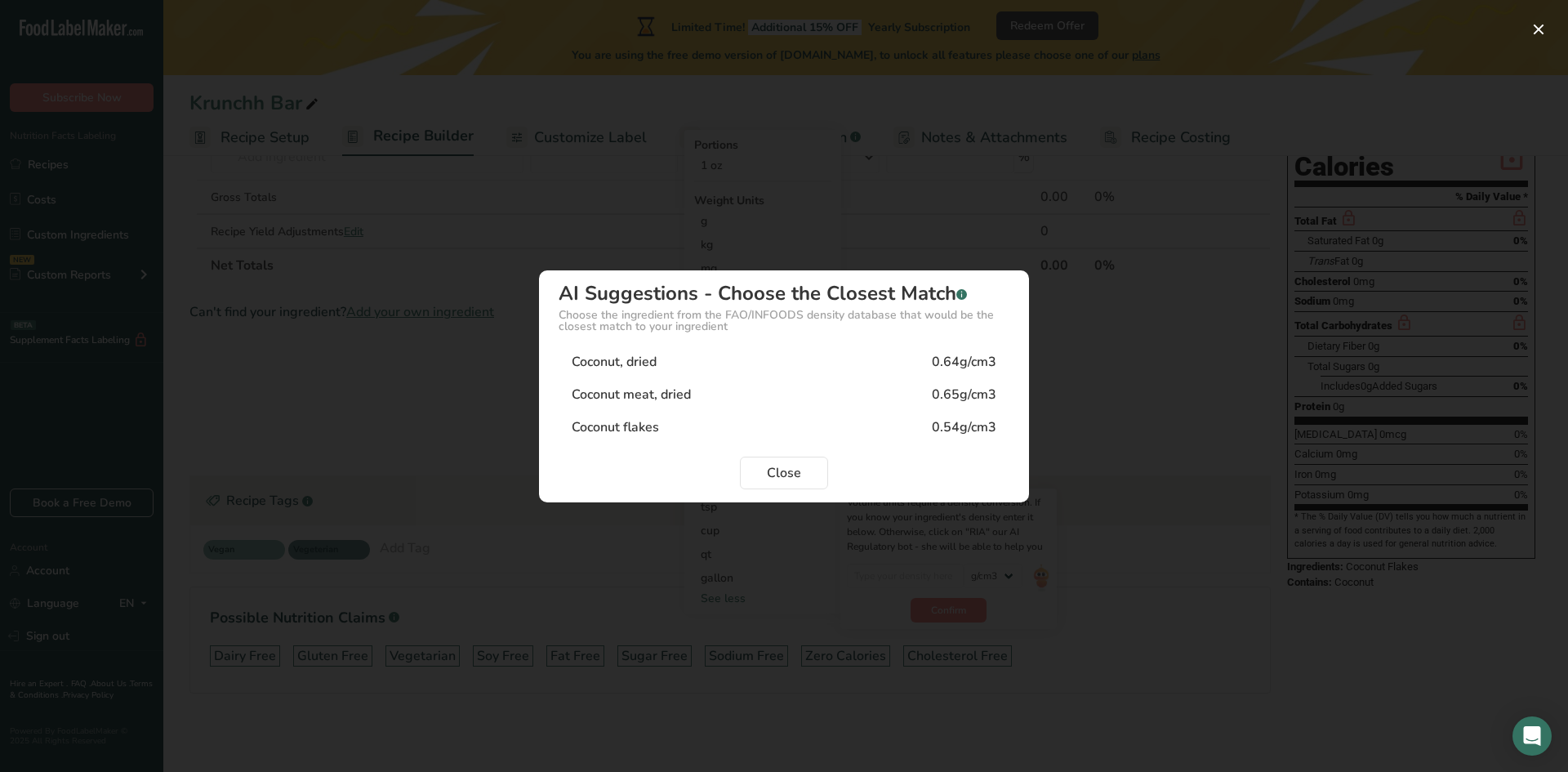
click at [711, 363] on div "Coconut, dried 0.64g/cm3" at bounding box center [784, 362] width 451 height 33
type input "0.64"
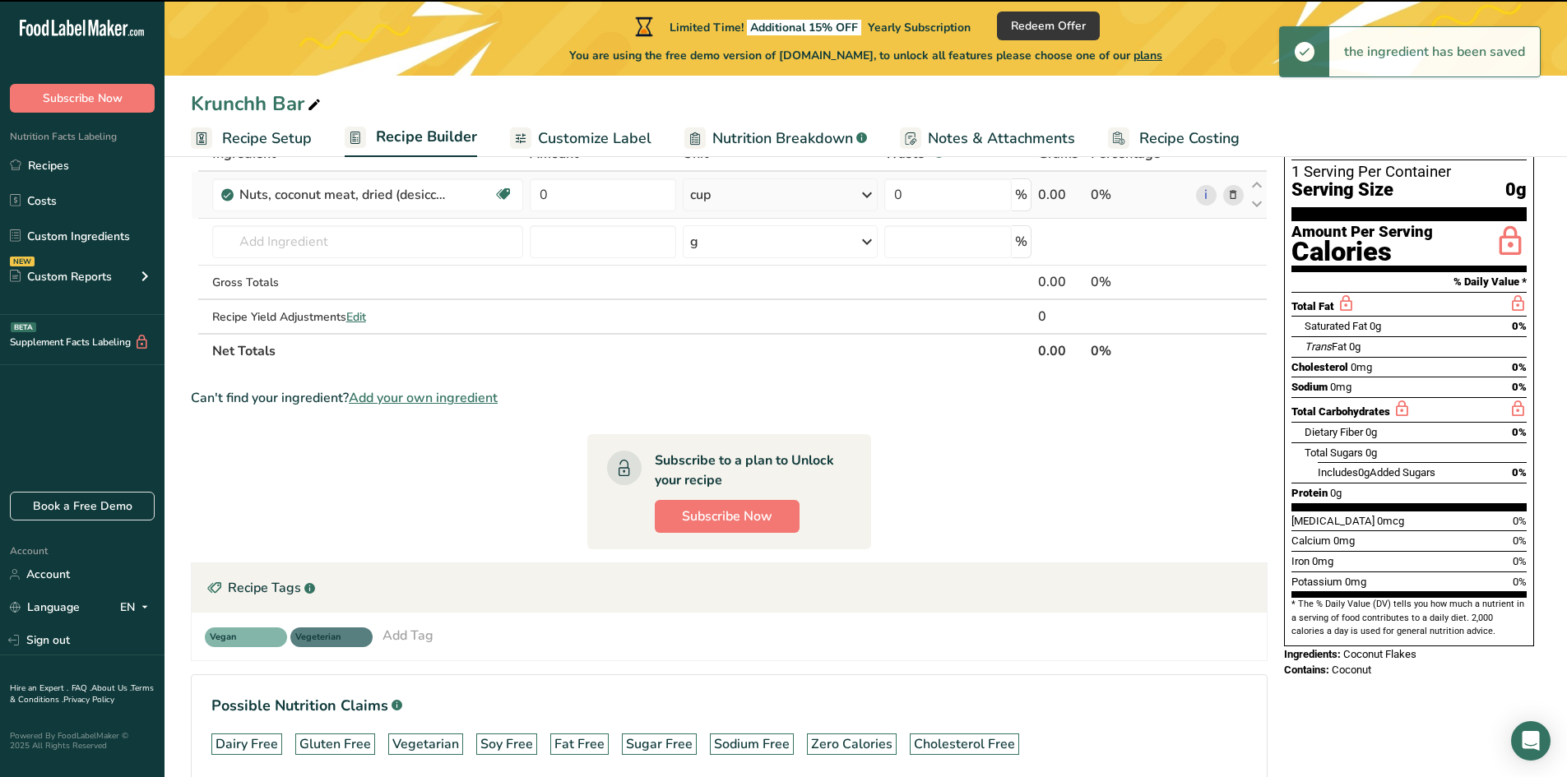
scroll to position [0, 0]
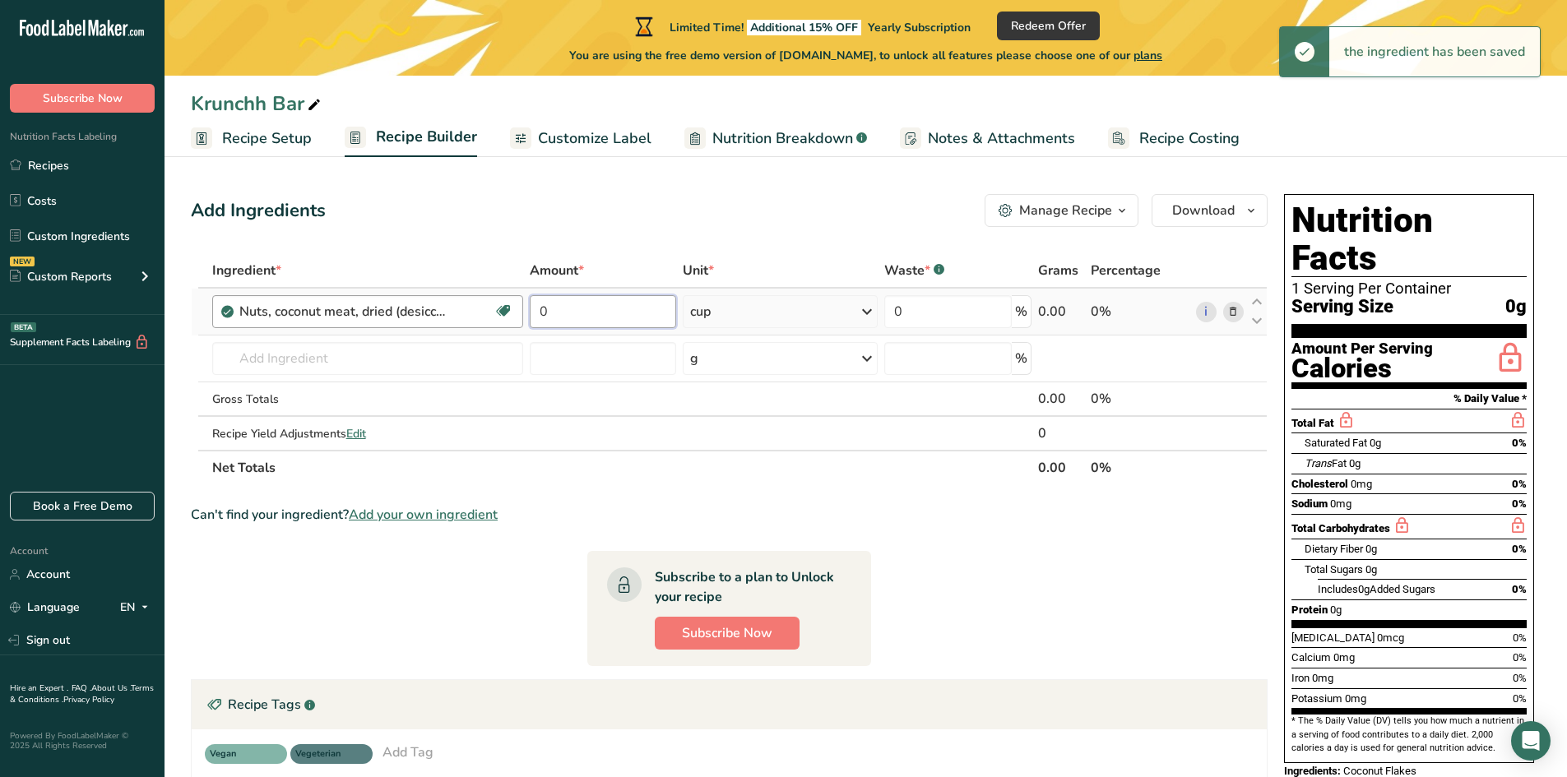
drag, startPoint x: 596, startPoint y: 314, endPoint x: 497, endPoint y: 308, distance: 98.9
click at [497, 308] on tr "Nuts, coconut meat, dried (desiccated), toasted Dairy free Gluten free Vegan Ve…" at bounding box center [729, 312] width 1075 height 47
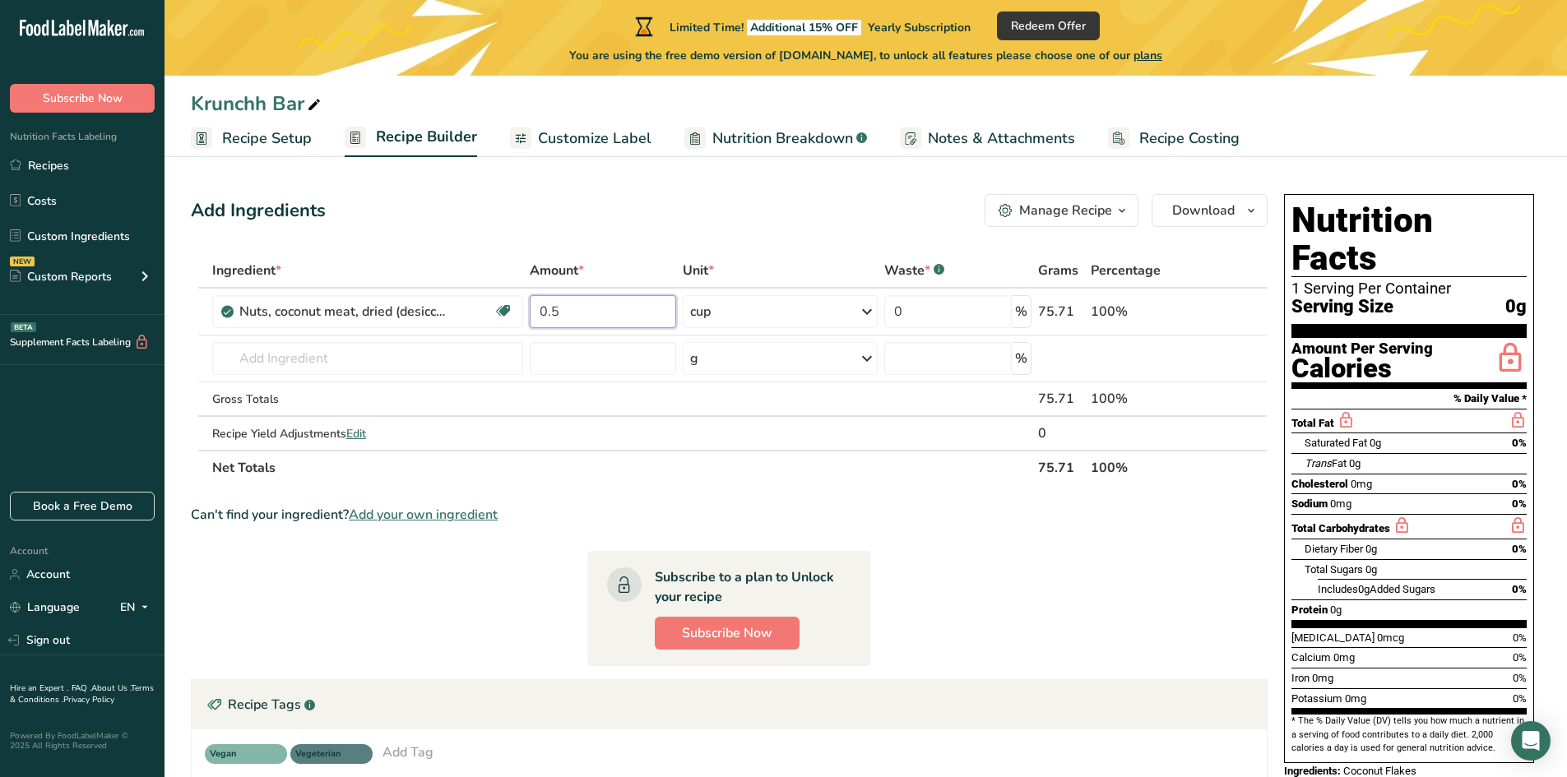
type input "0.5"
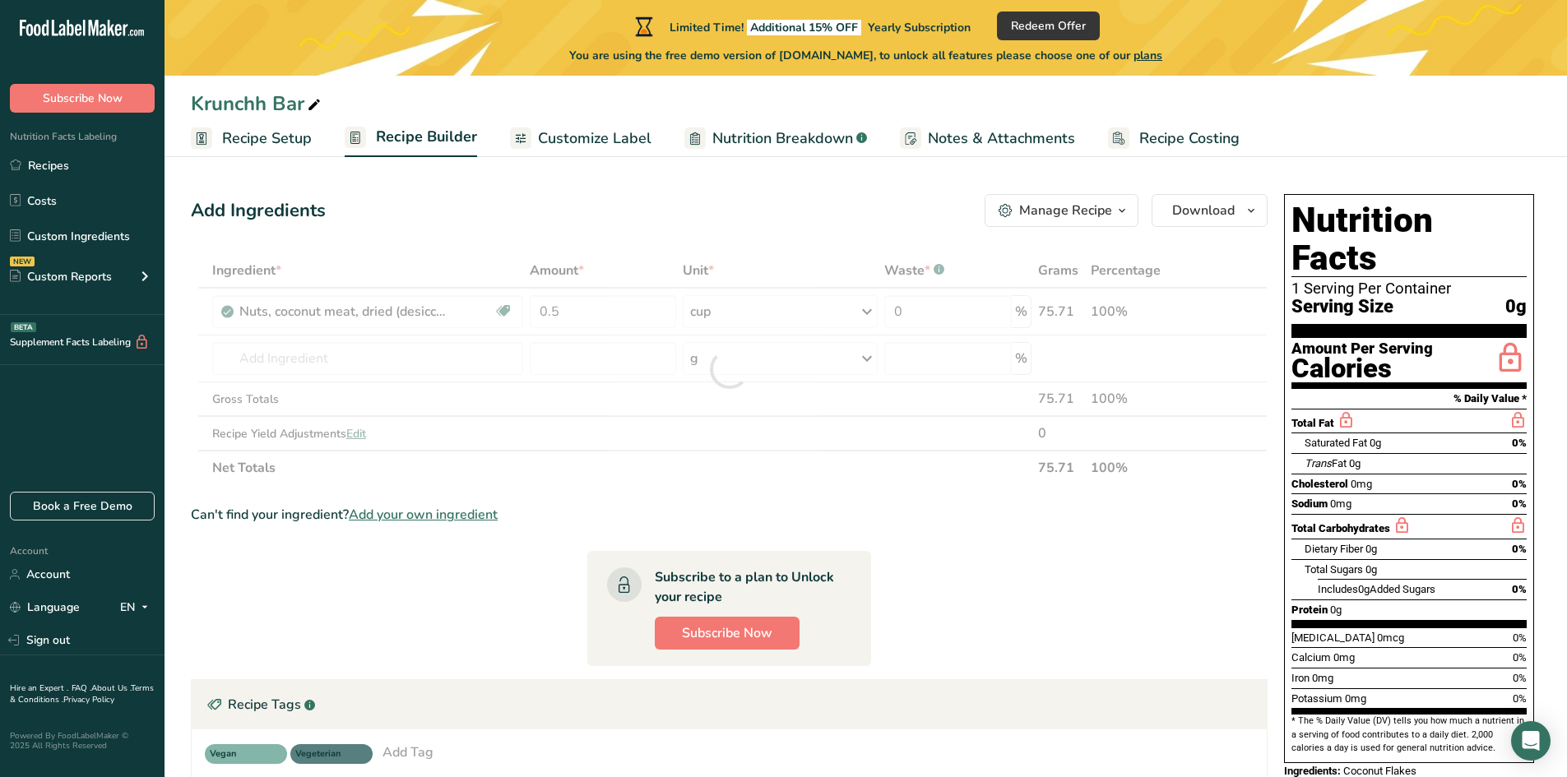
click at [760, 234] on div "Add Ingredients Manage Recipe Delete Recipe Duplicate Recipe Scale Recipe Save …" at bounding box center [734, 570] width 1087 height 764
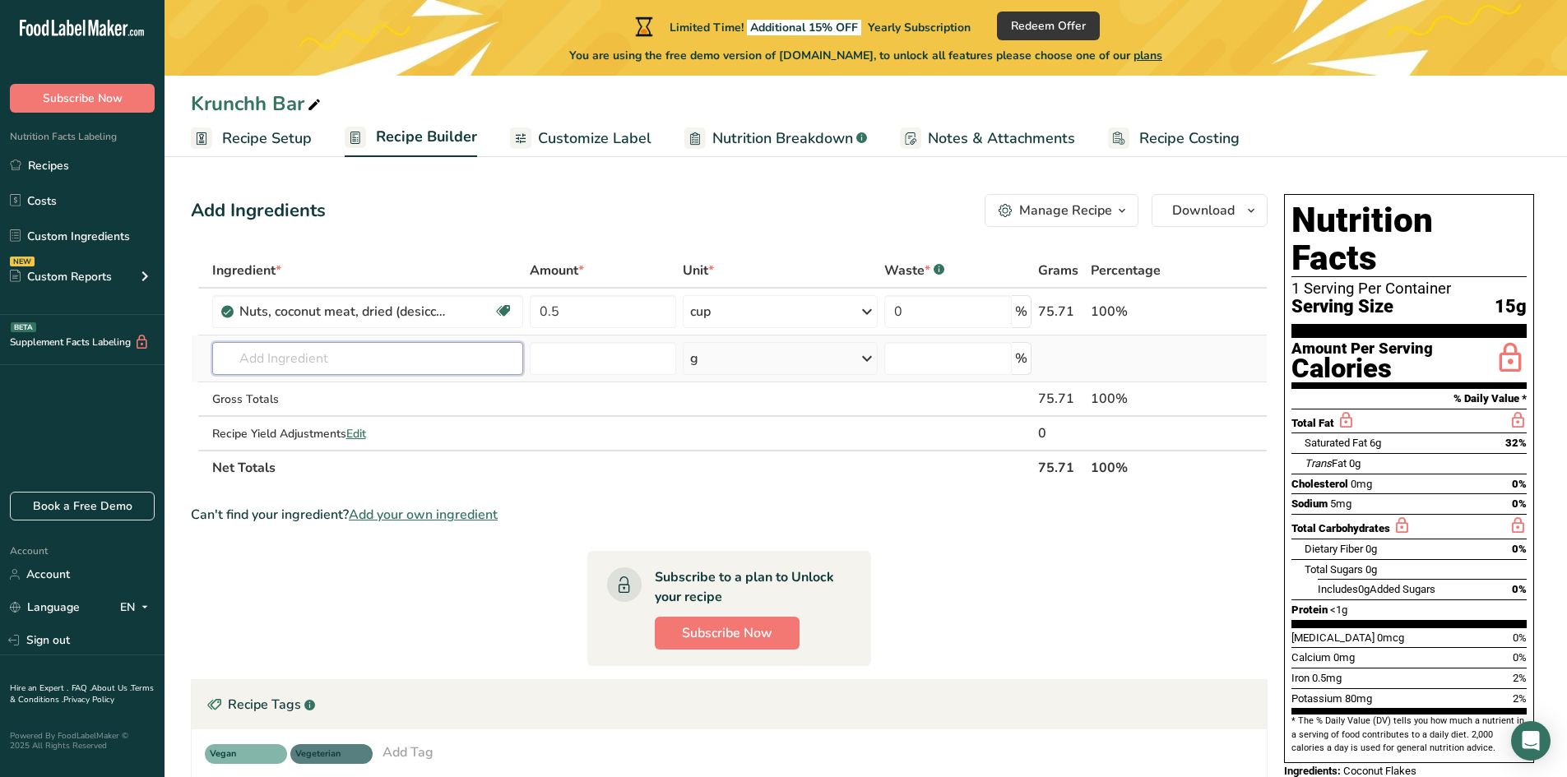
click at [288, 357] on input "text" at bounding box center [368, 358] width 312 height 33
type input "puffed qu"
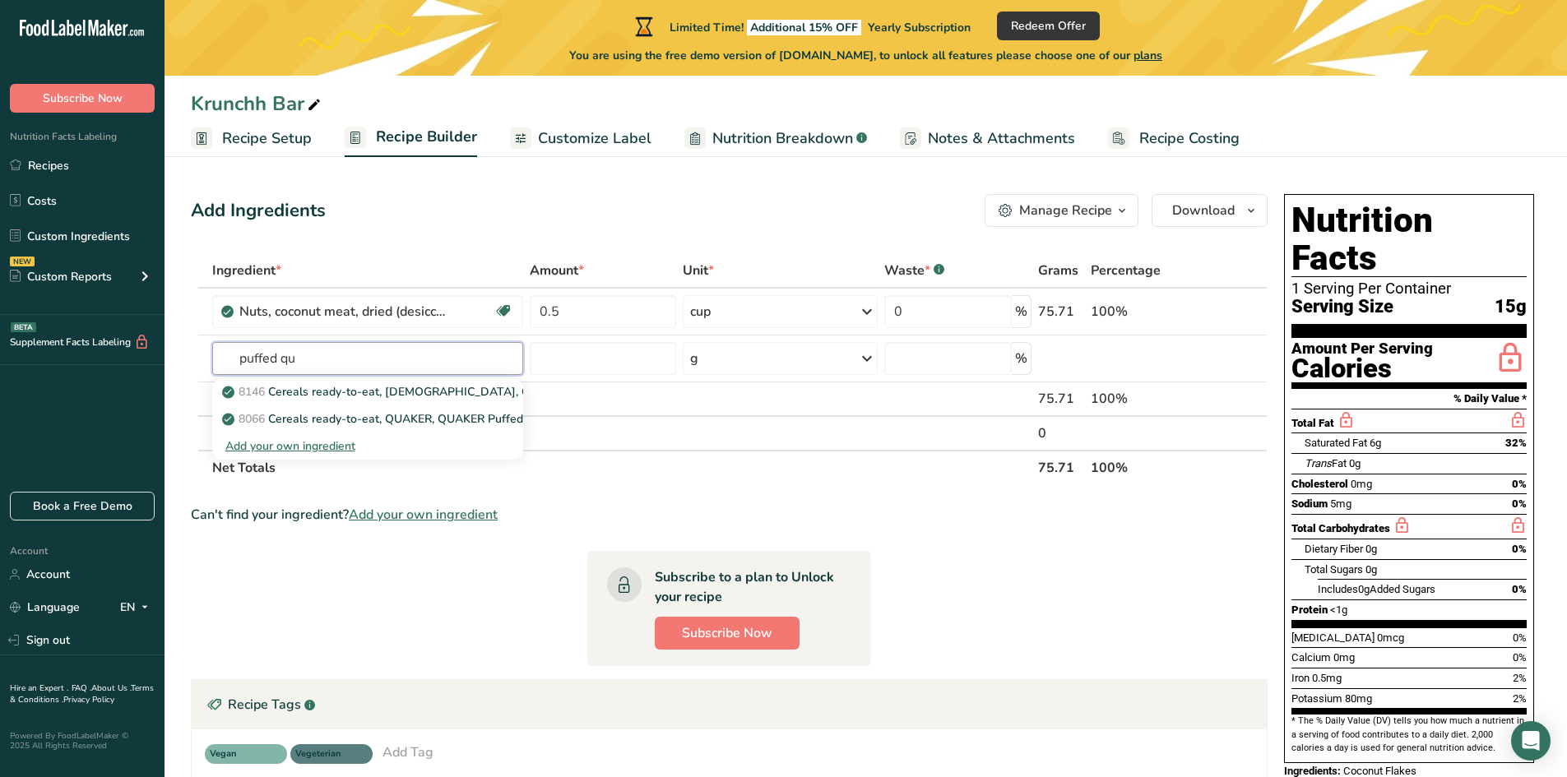
drag, startPoint x: 200, startPoint y: 357, endPoint x: 166, endPoint y: 355, distance: 33.8
click at [166, 355] on section "Add Ingredients Manage Recipe Delete Recipe Duplicate Recipe Scale Recipe Save …" at bounding box center [866, 569] width 1403 height 817
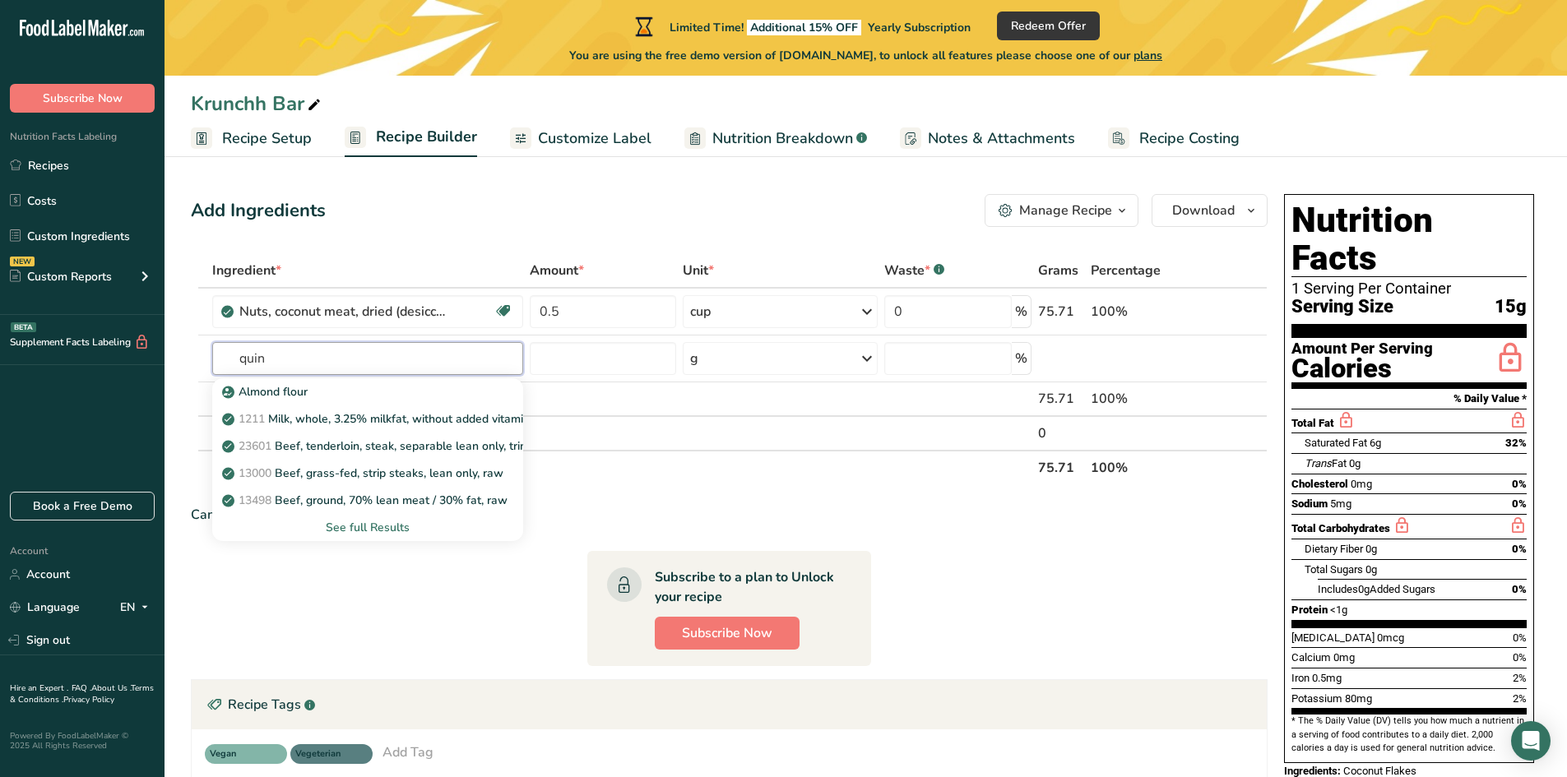
type input "quino"
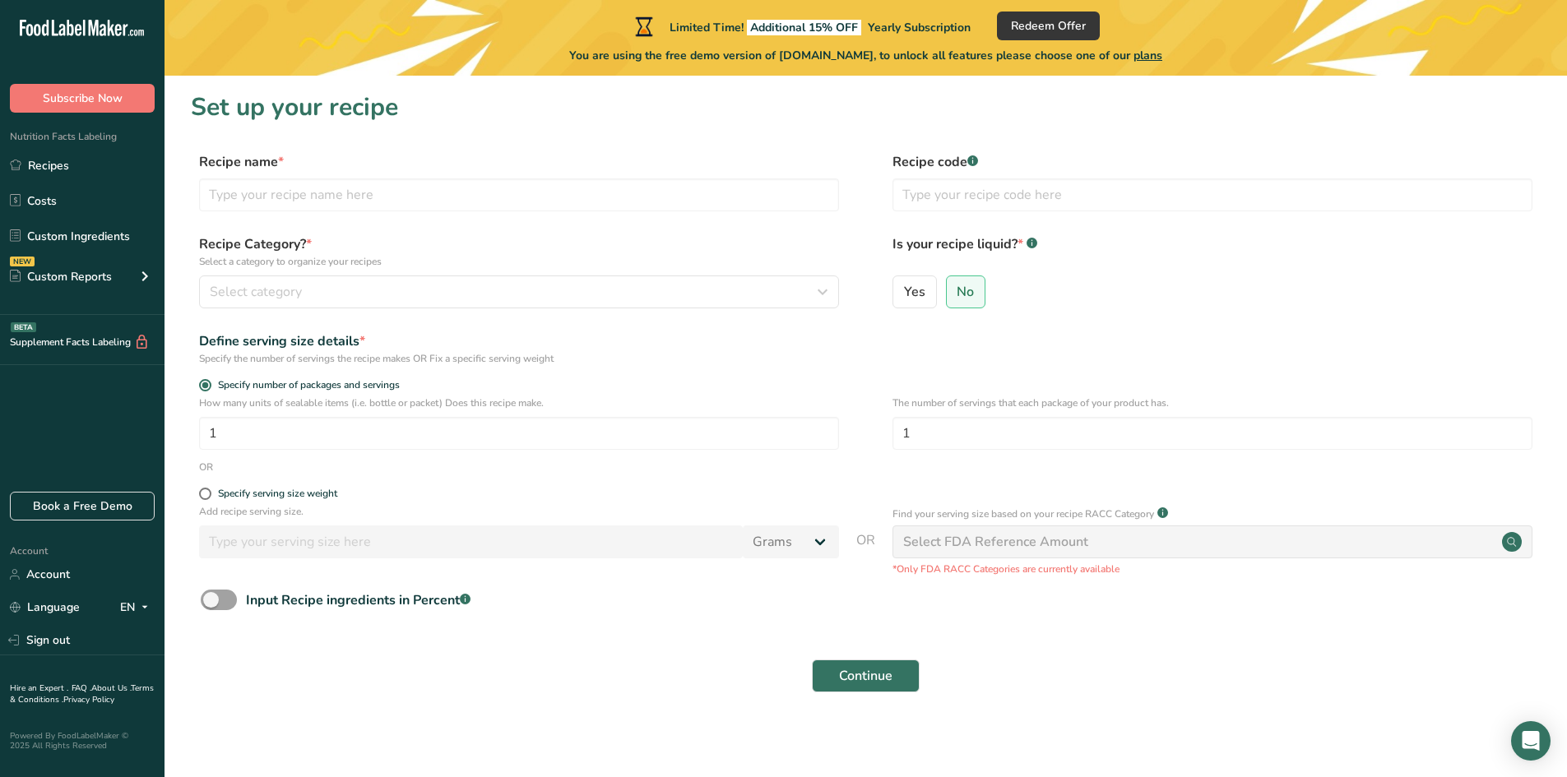
scroll to position [4, 0]
